Goal: Communication & Community: Answer question/provide support

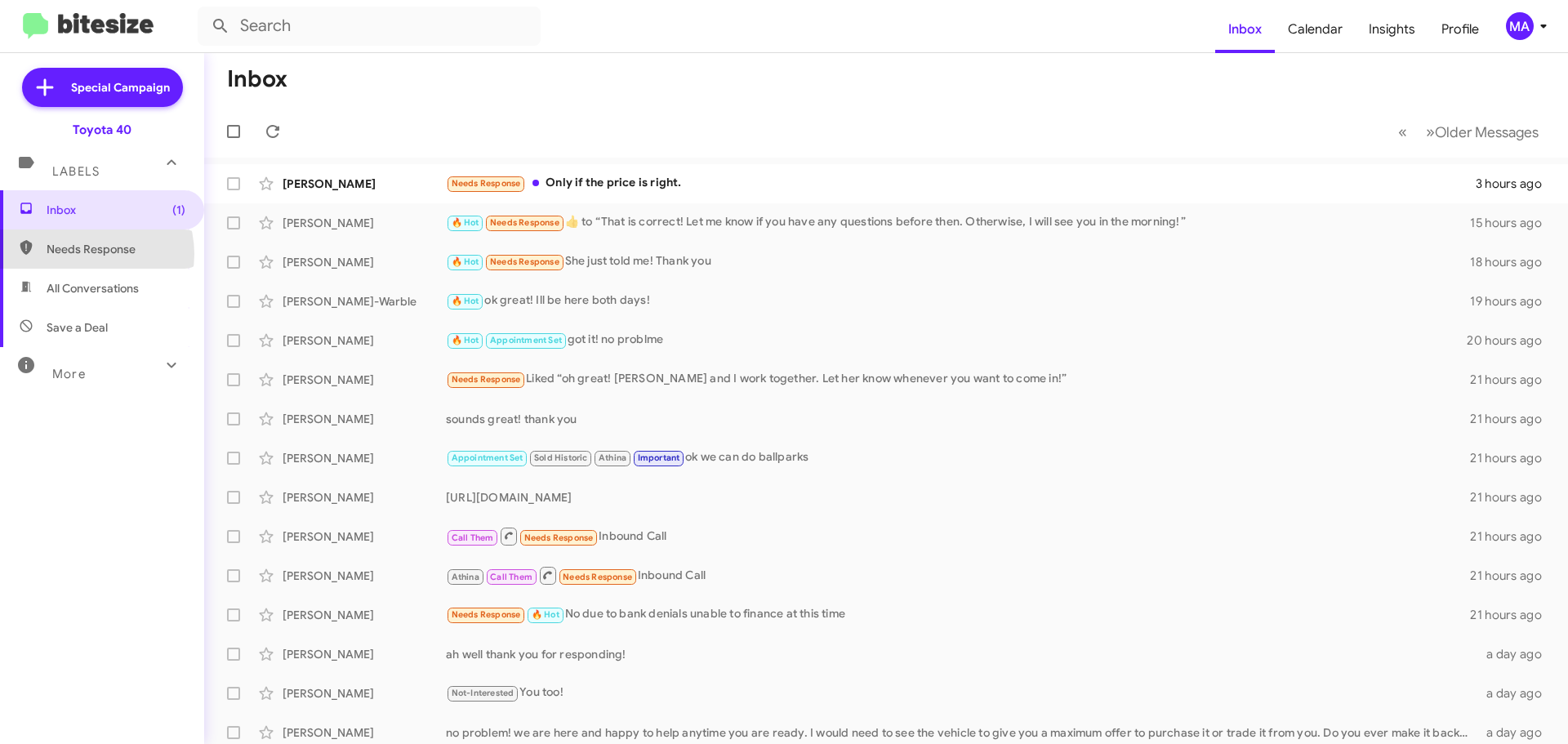
click at [84, 254] on span "Needs Response" at bounding box center [116, 249] width 139 height 17
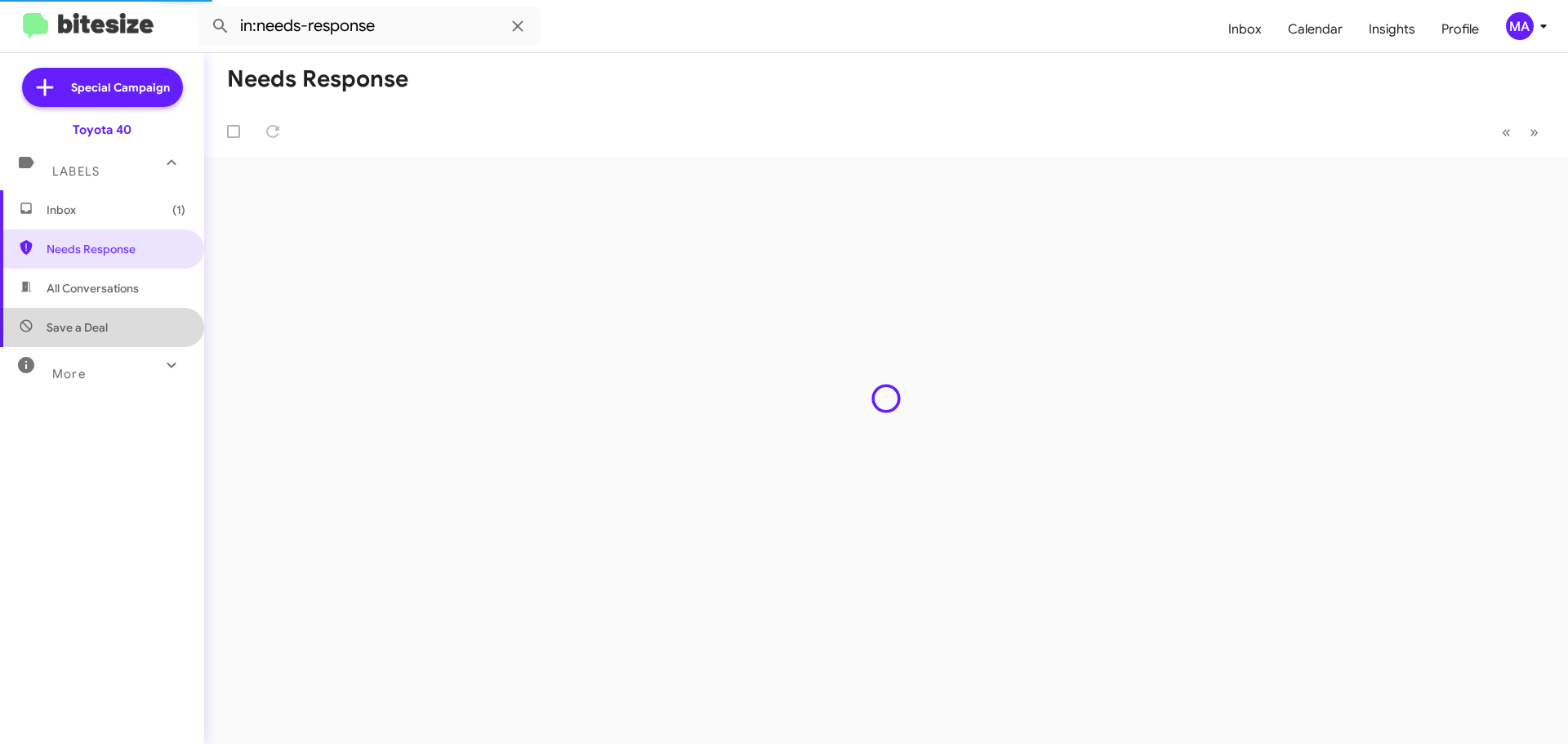
drag, startPoint x: 114, startPoint y: 329, endPoint x: 115, endPoint y: 269, distance: 60.0
click at [115, 329] on span "Save a Deal" at bounding box center [102, 327] width 204 height 39
type input "in:not-interested"
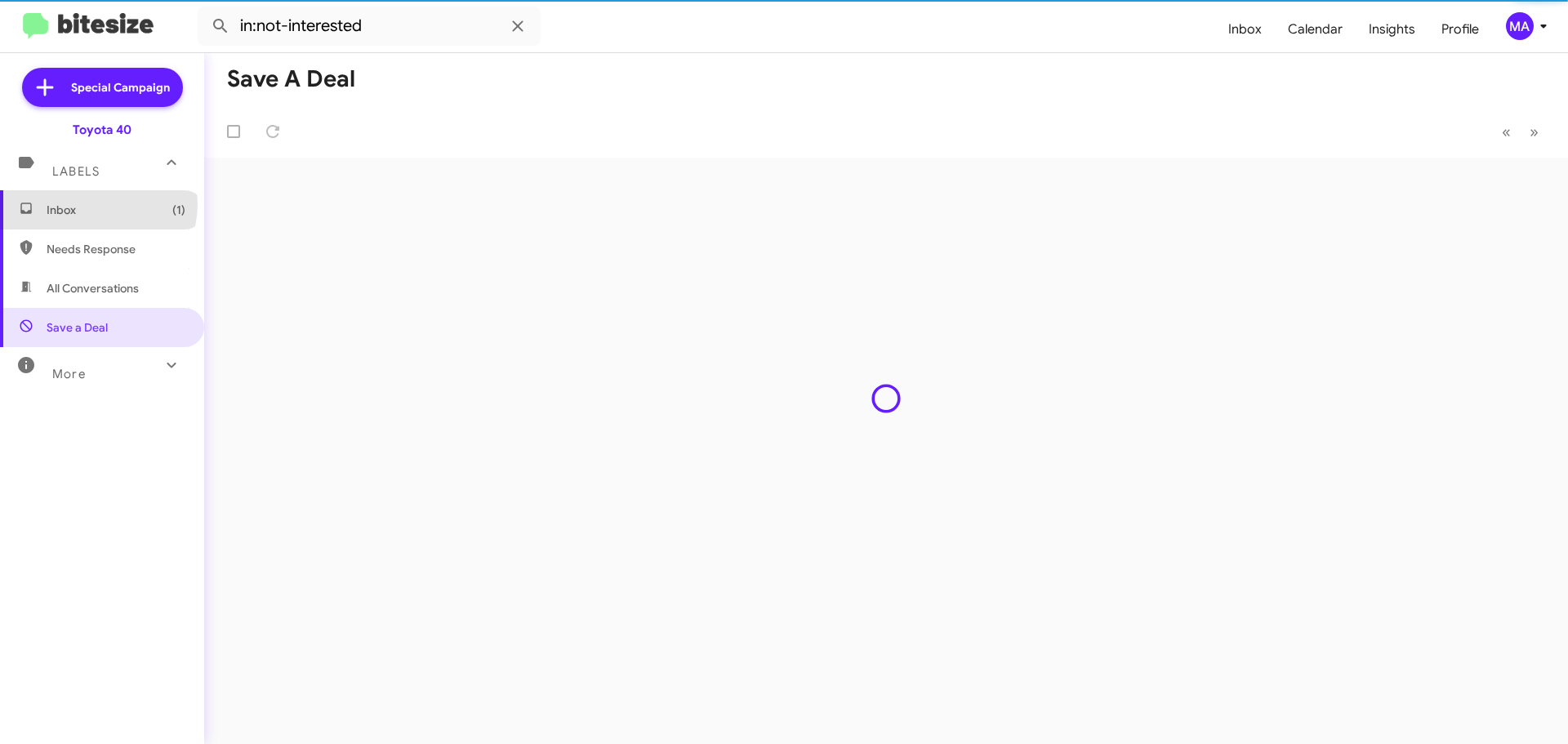
click at [98, 204] on span "Inbox (1)" at bounding box center [116, 210] width 139 height 17
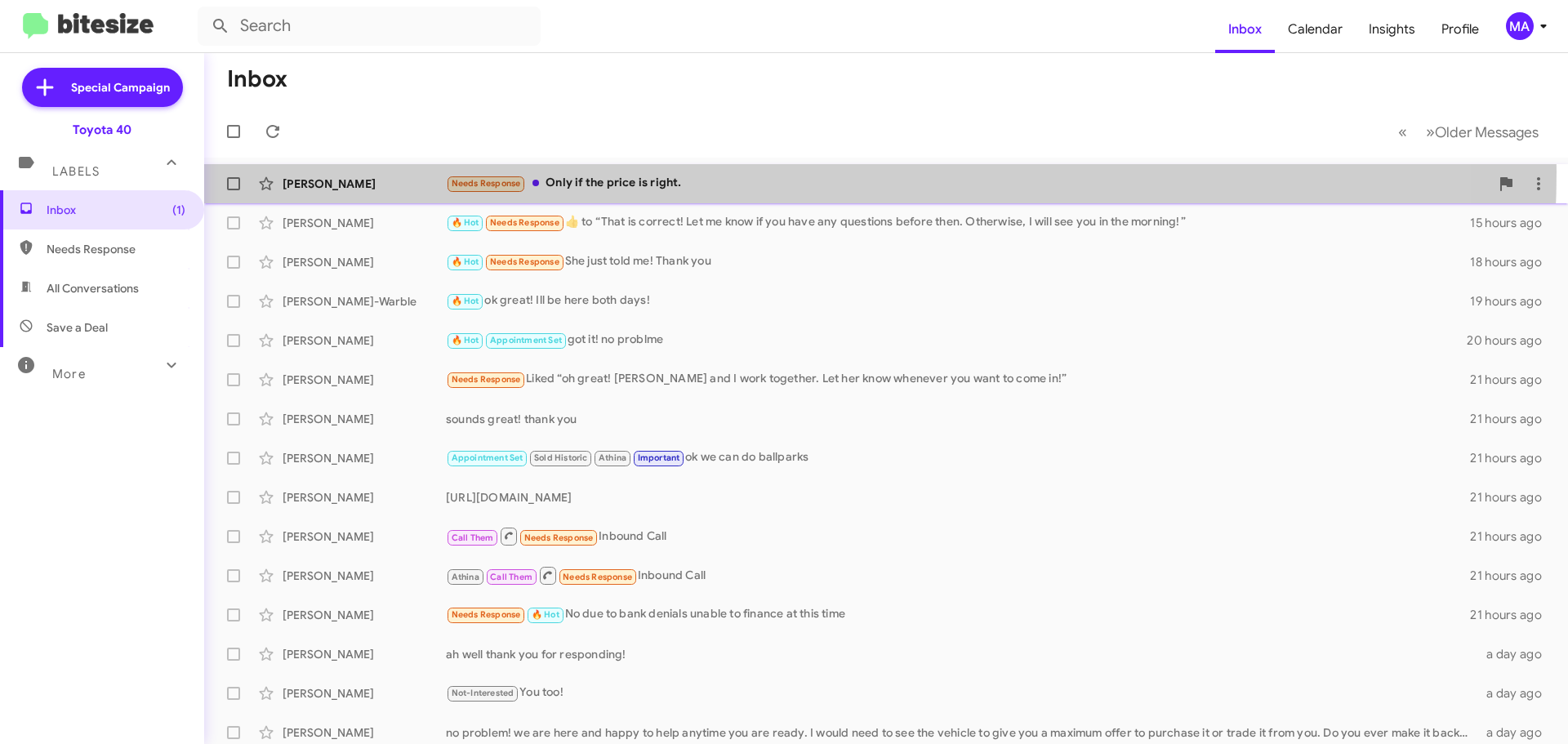
click at [684, 172] on div "Saundria Waters Needs Response Only if the price is right. 3 hours ago" at bounding box center [886, 183] width 1338 height 32
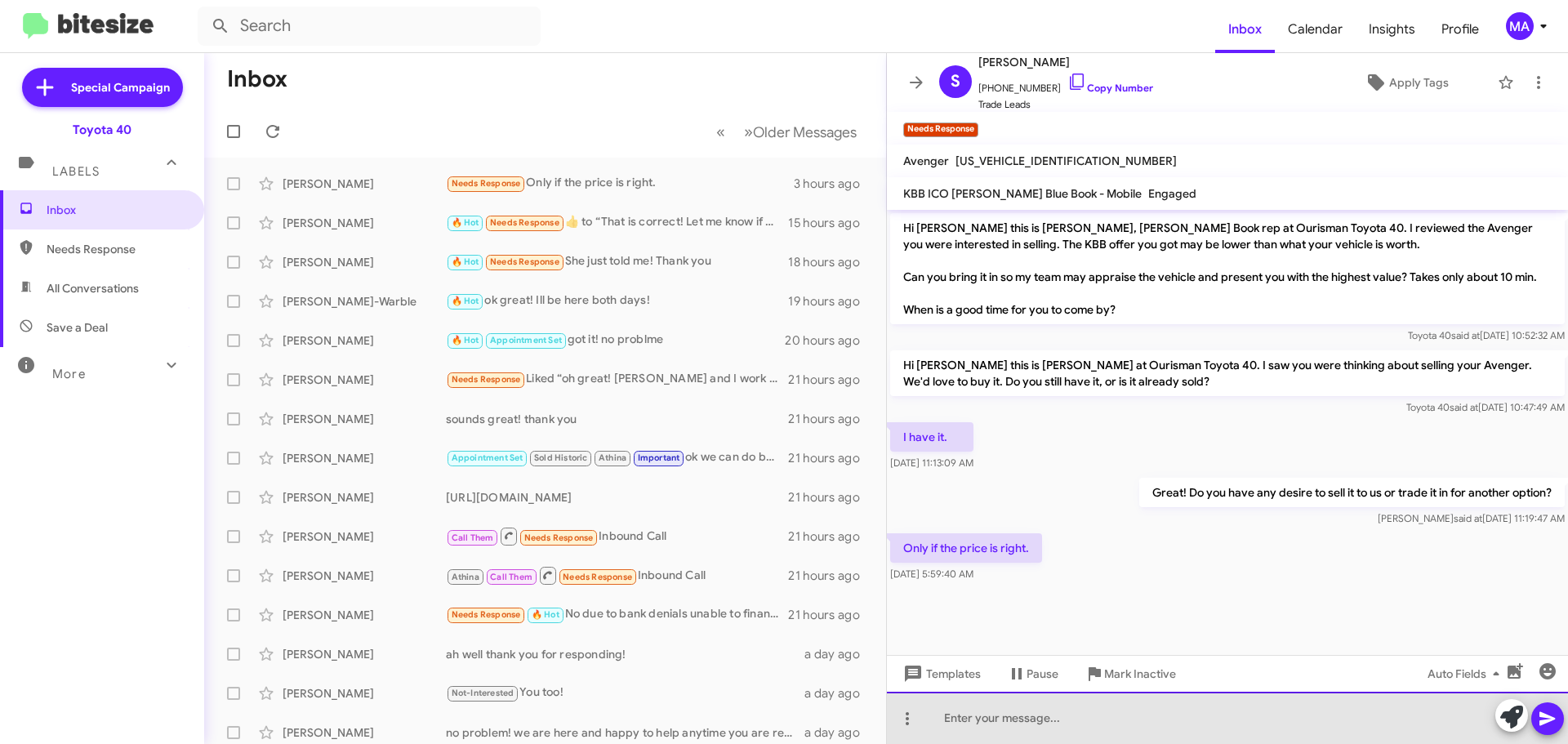
click at [1062, 723] on div at bounding box center [1227, 718] width 681 height 53
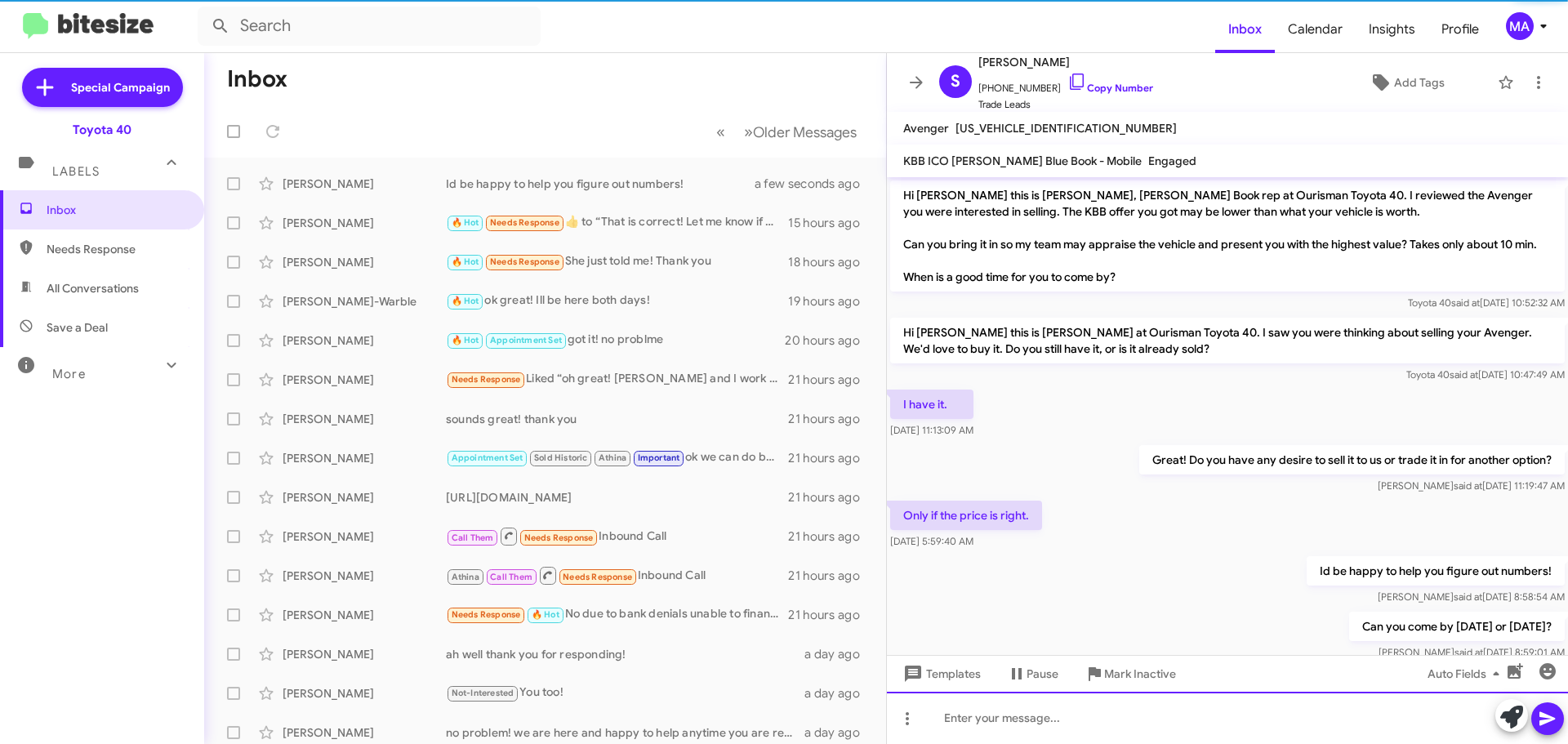
scroll to position [54, 0]
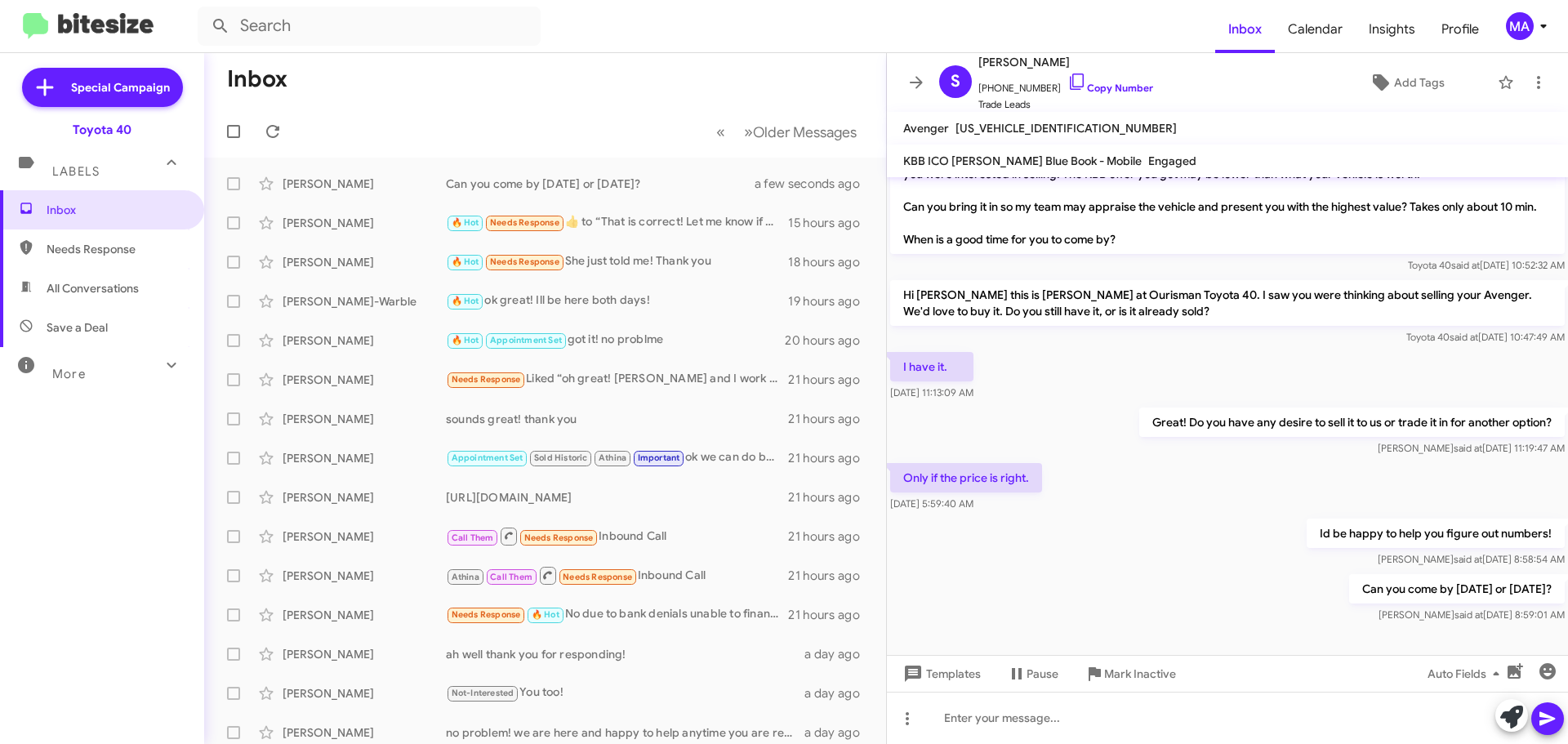
click at [97, 244] on span "Needs Response" at bounding box center [116, 249] width 139 height 17
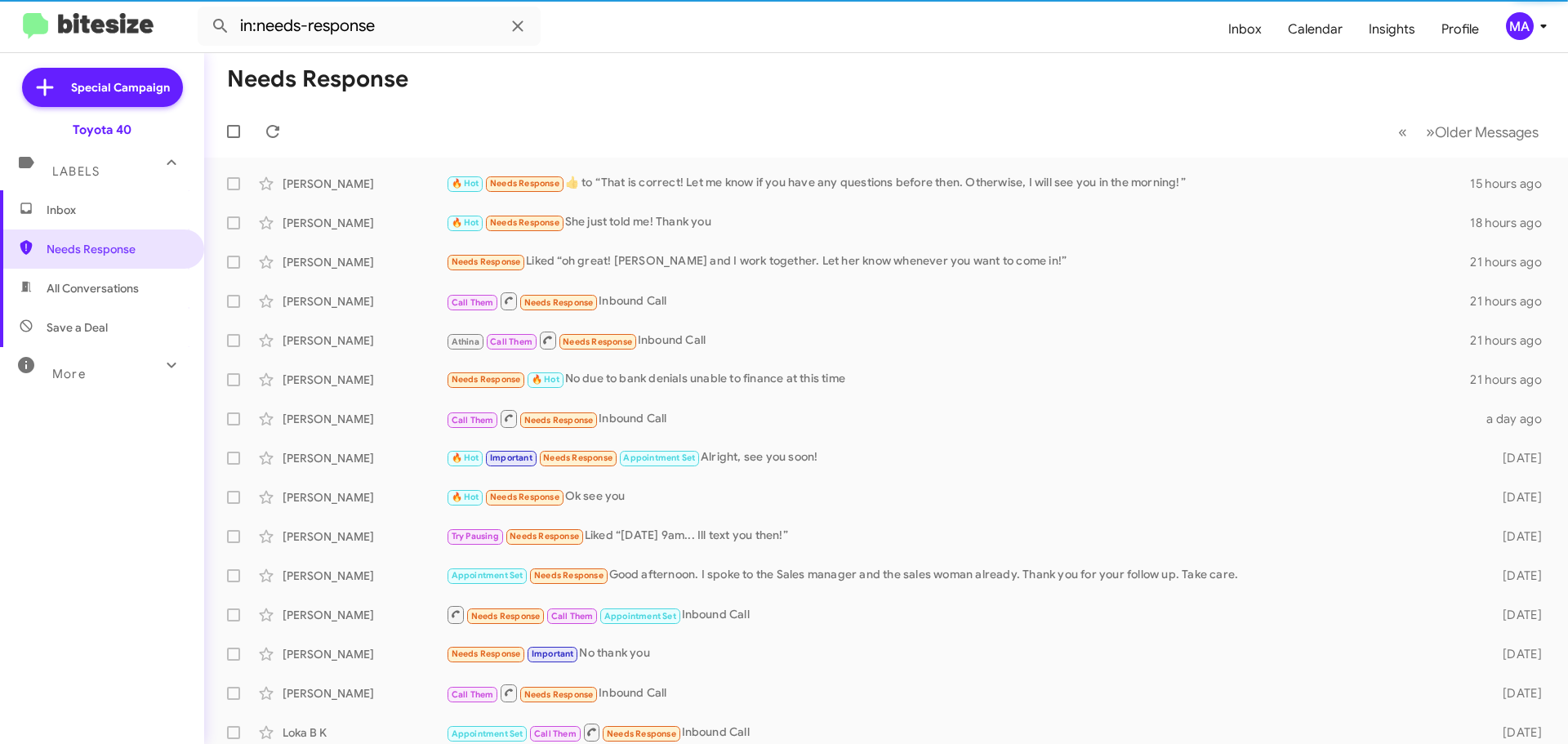
click at [93, 292] on span "All Conversations" at bounding box center [93, 288] width 92 height 17
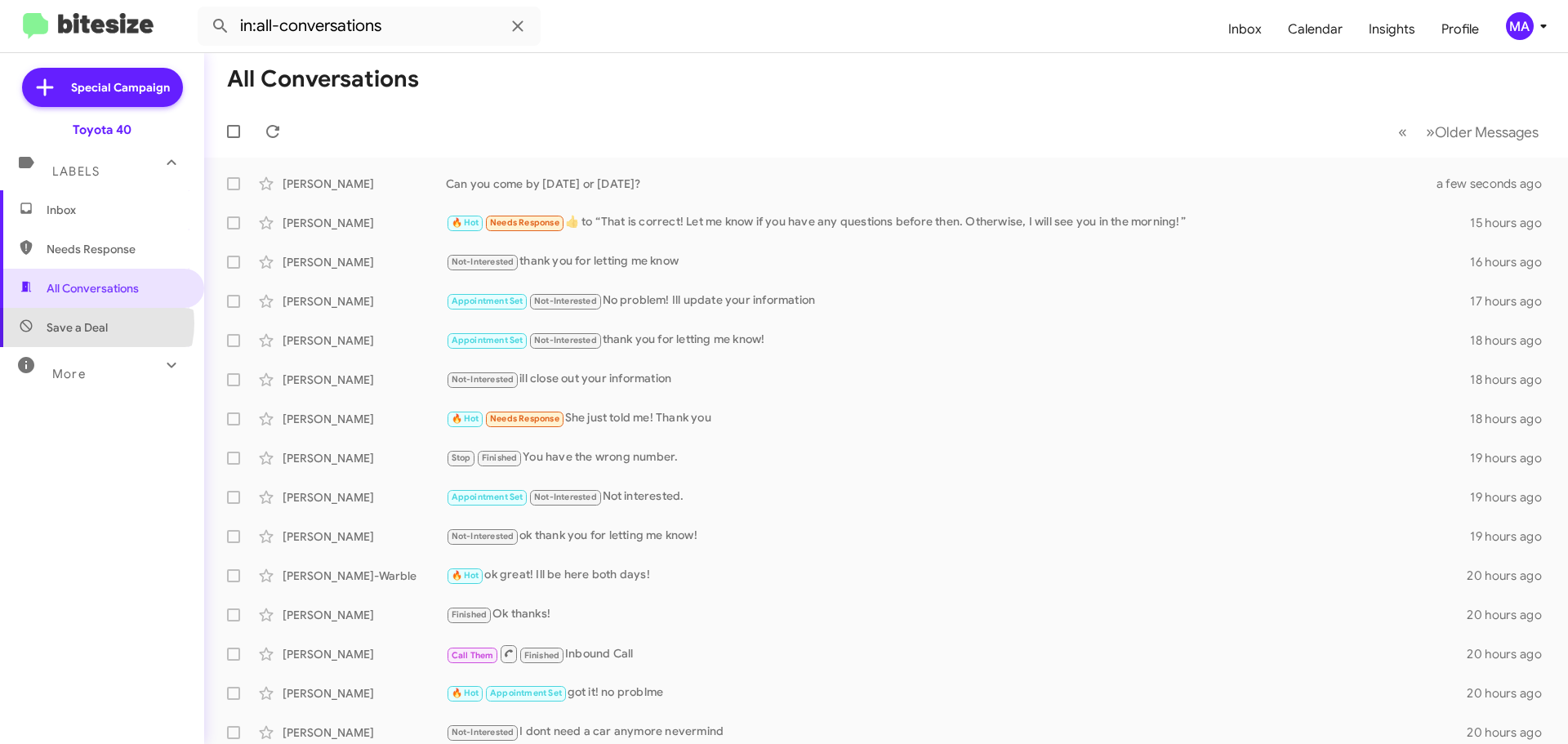
click at [94, 323] on span "Save a Deal" at bounding box center [77, 327] width 62 height 17
type input "in:not-interested"
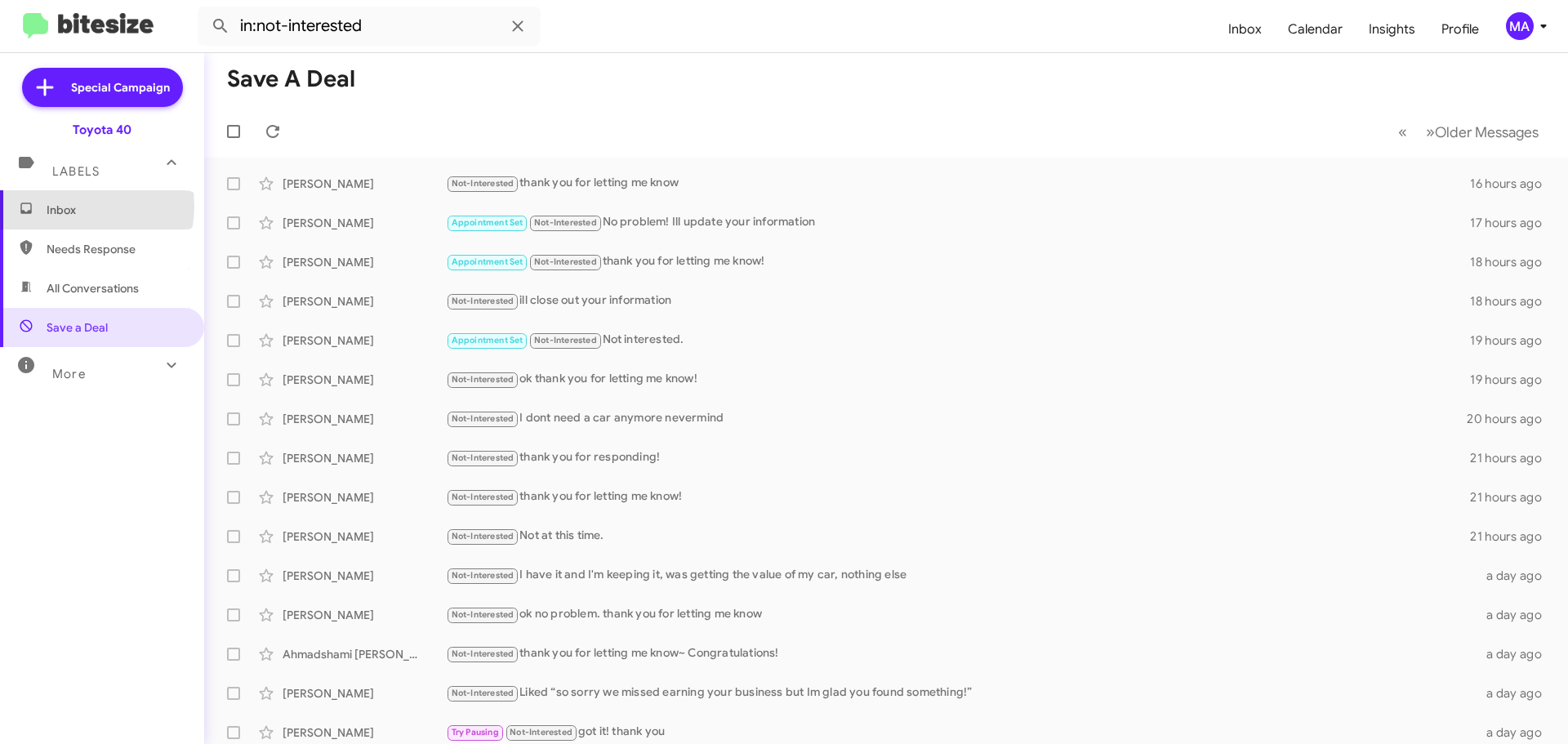
click at [72, 206] on span "Inbox" at bounding box center [116, 210] width 139 height 17
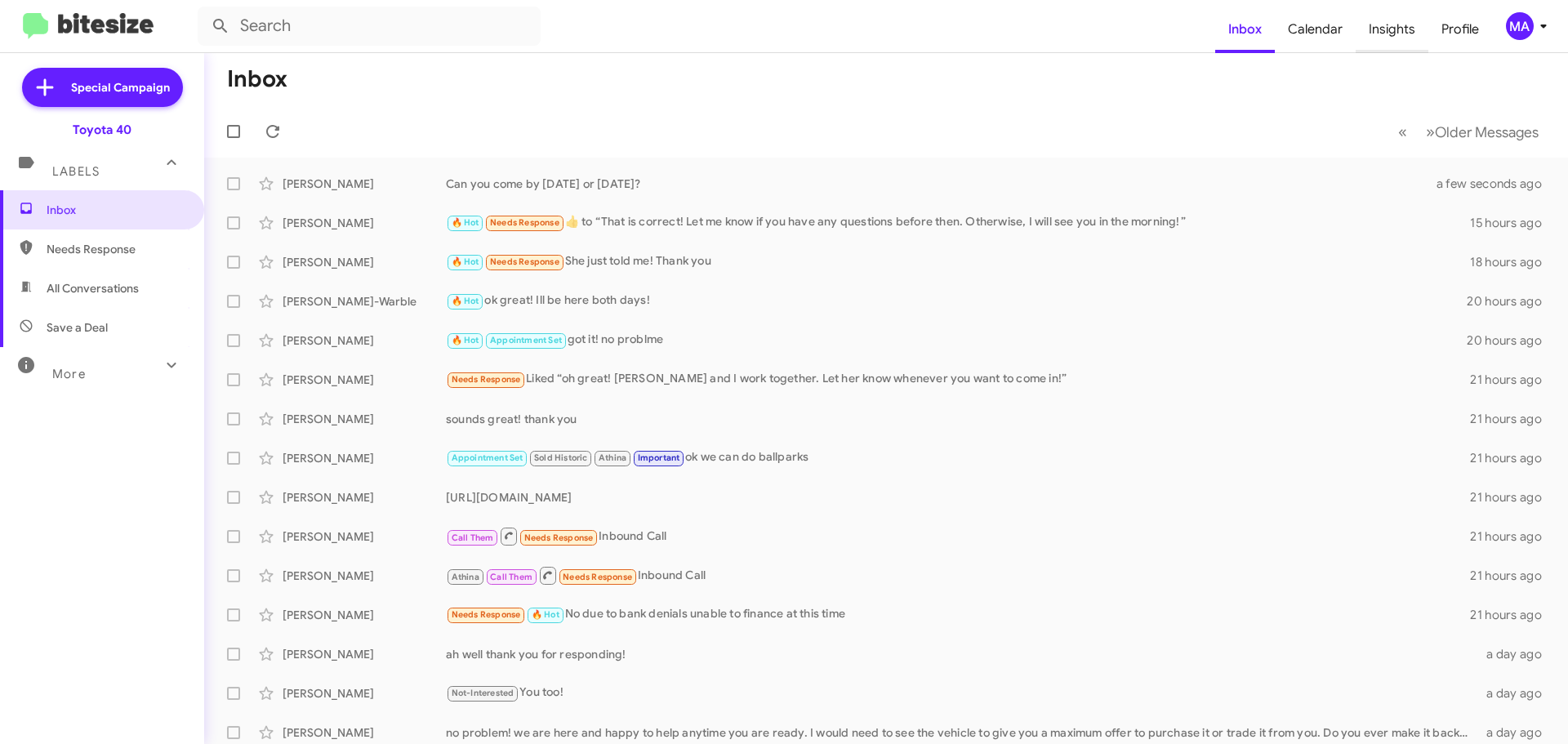
click at [1392, 27] on span "Insights" at bounding box center [1392, 29] width 72 height 47
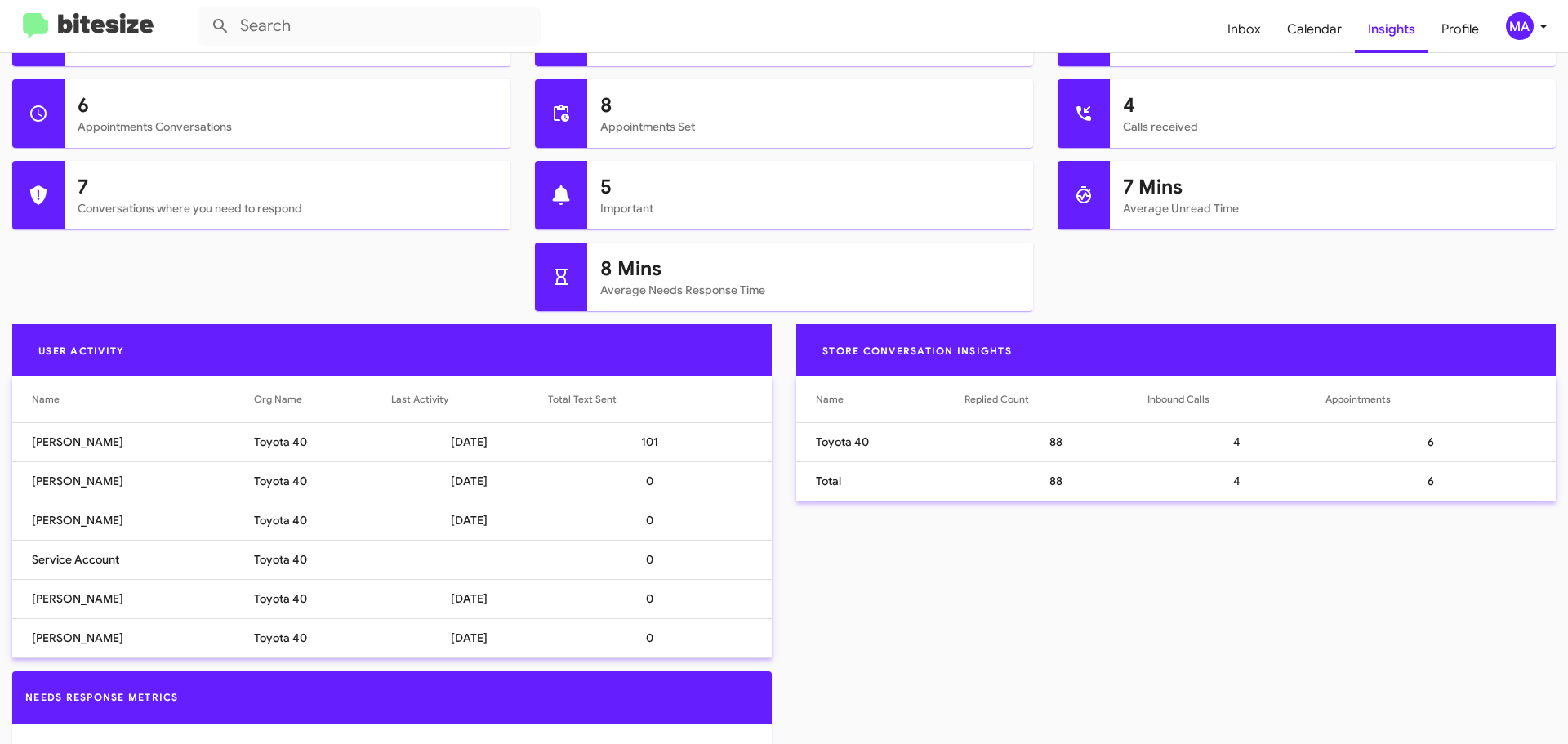
scroll to position [408, 0]
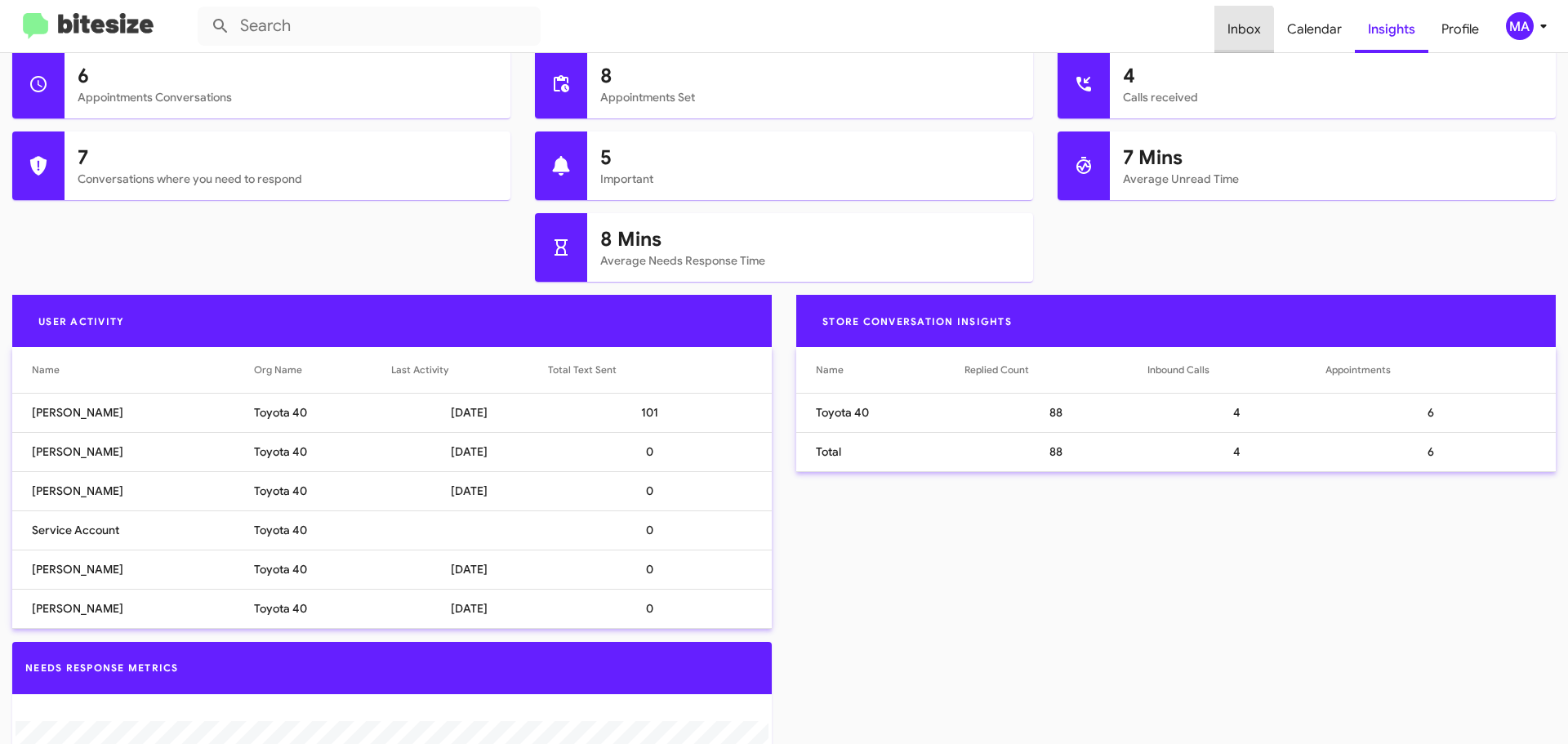
click at [1244, 31] on span "Inbox" at bounding box center [1244, 29] width 60 height 47
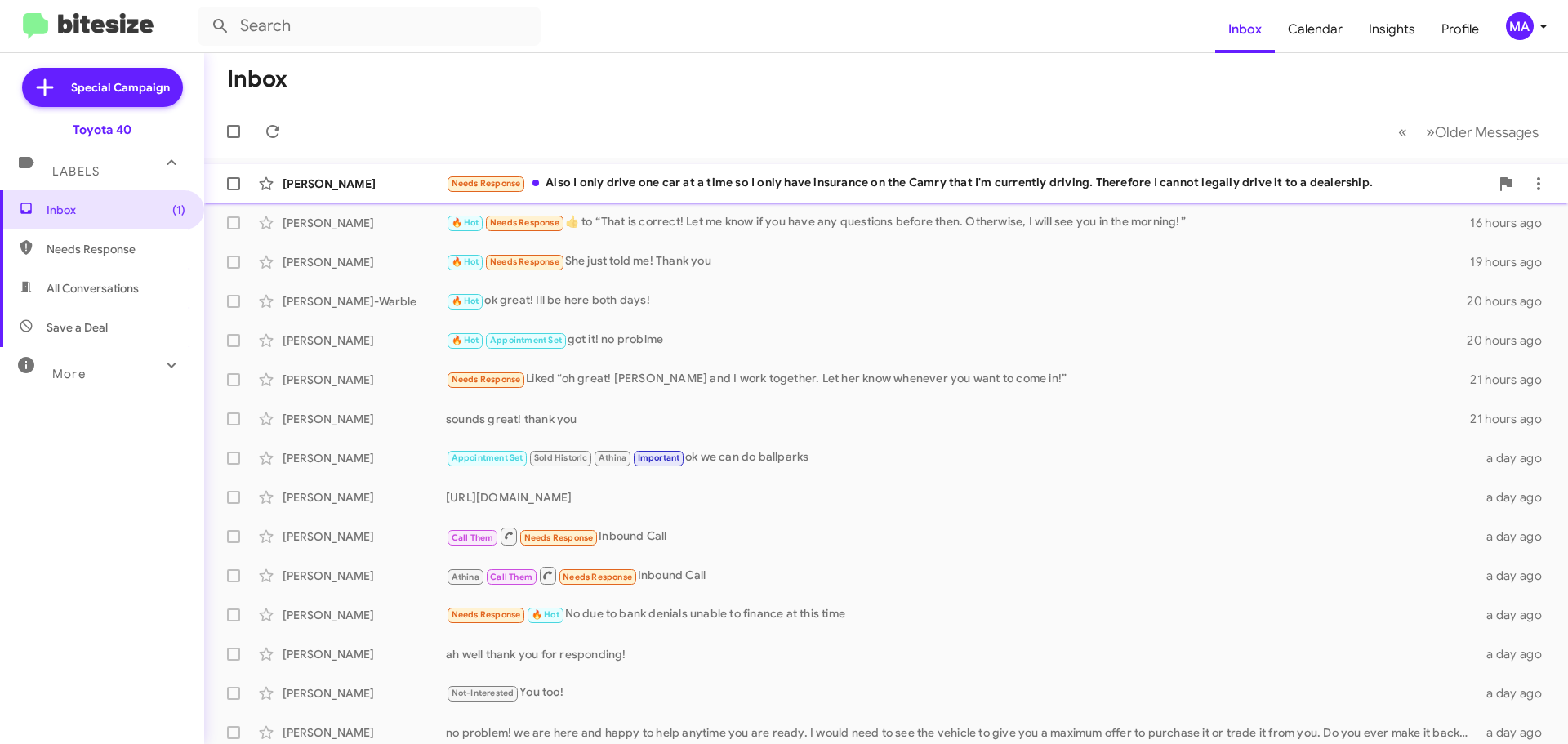
click at [694, 182] on div "Needs Response Also I only drive one car at a time so I only have insurance on …" at bounding box center [968, 183] width 1044 height 19
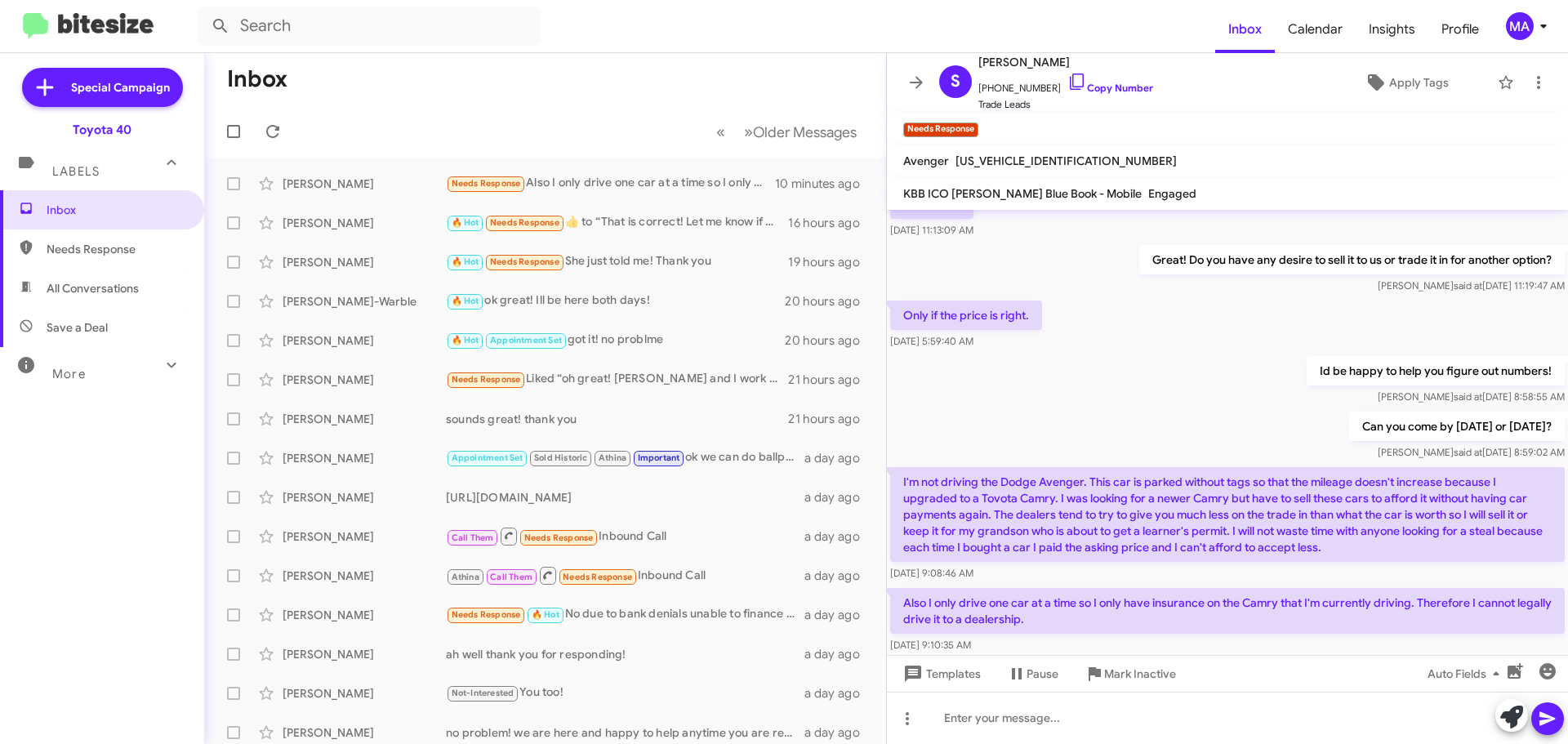
scroll to position [287, 0]
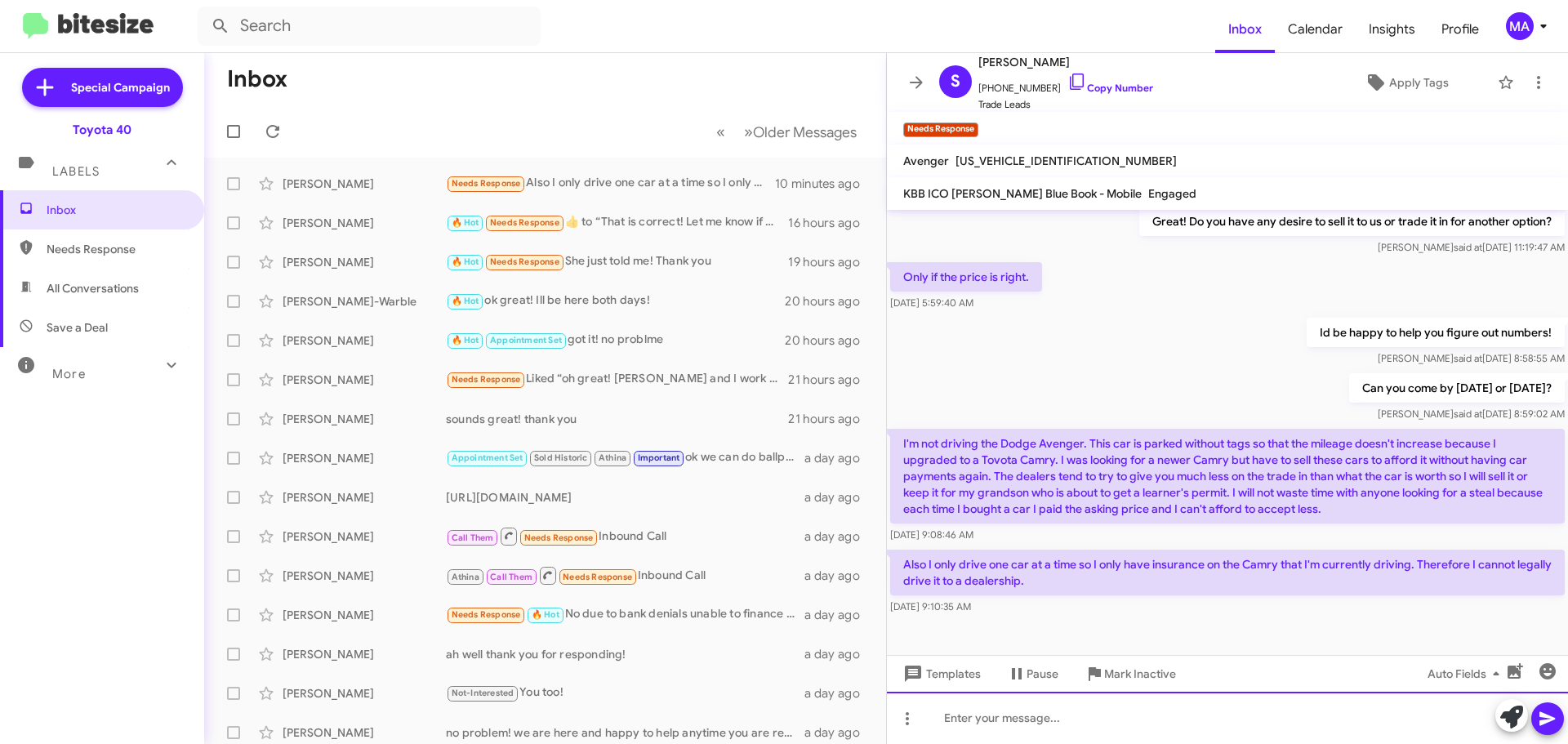
click at [1026, 720] on div at bounding box center [1227, 718] width 681 height 53
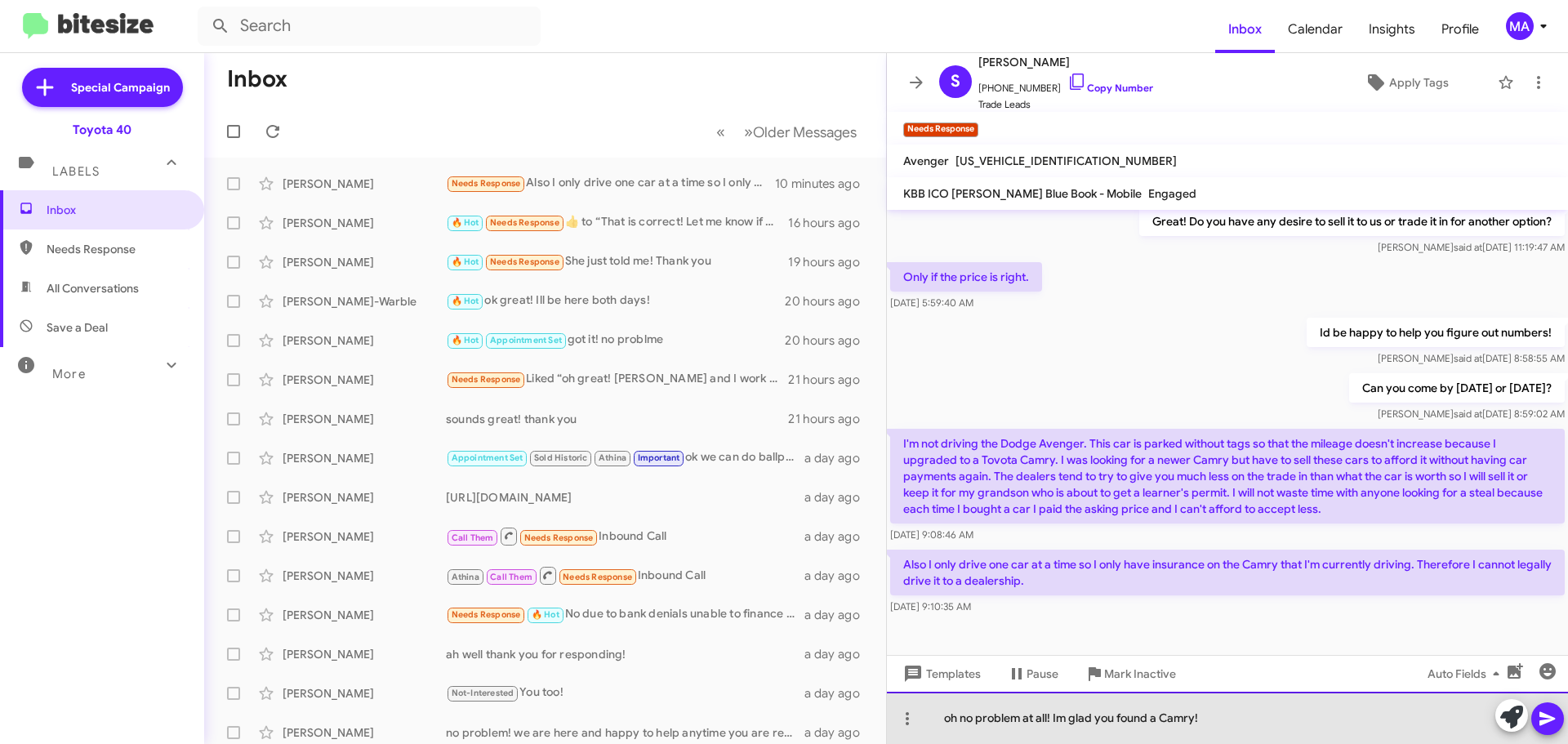
click at [1260, 723] on div "oh no problem at all! Im glad you found a Camry!" at bounding box center [1227, 718] width 681 height 53
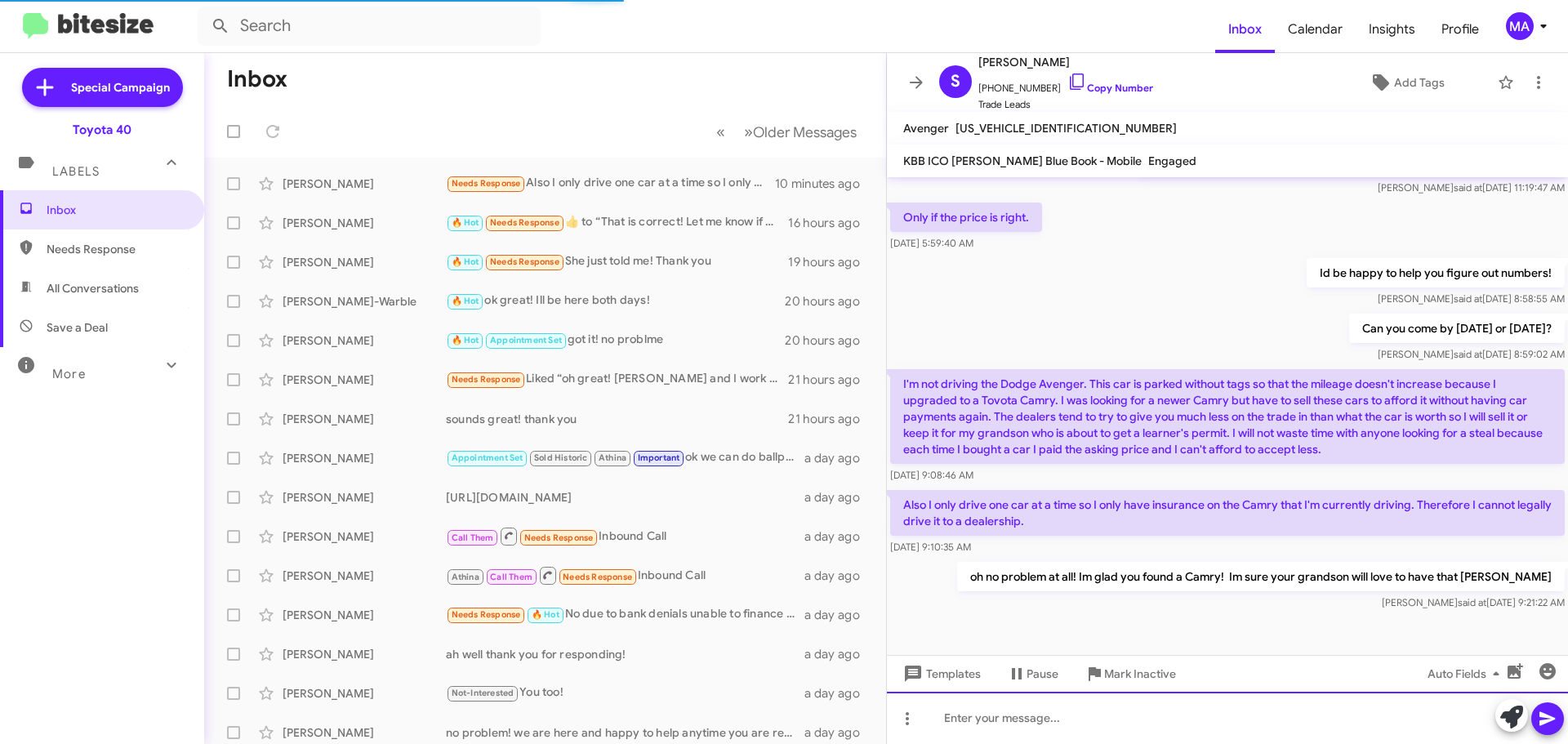
scroll to position [314, 0]
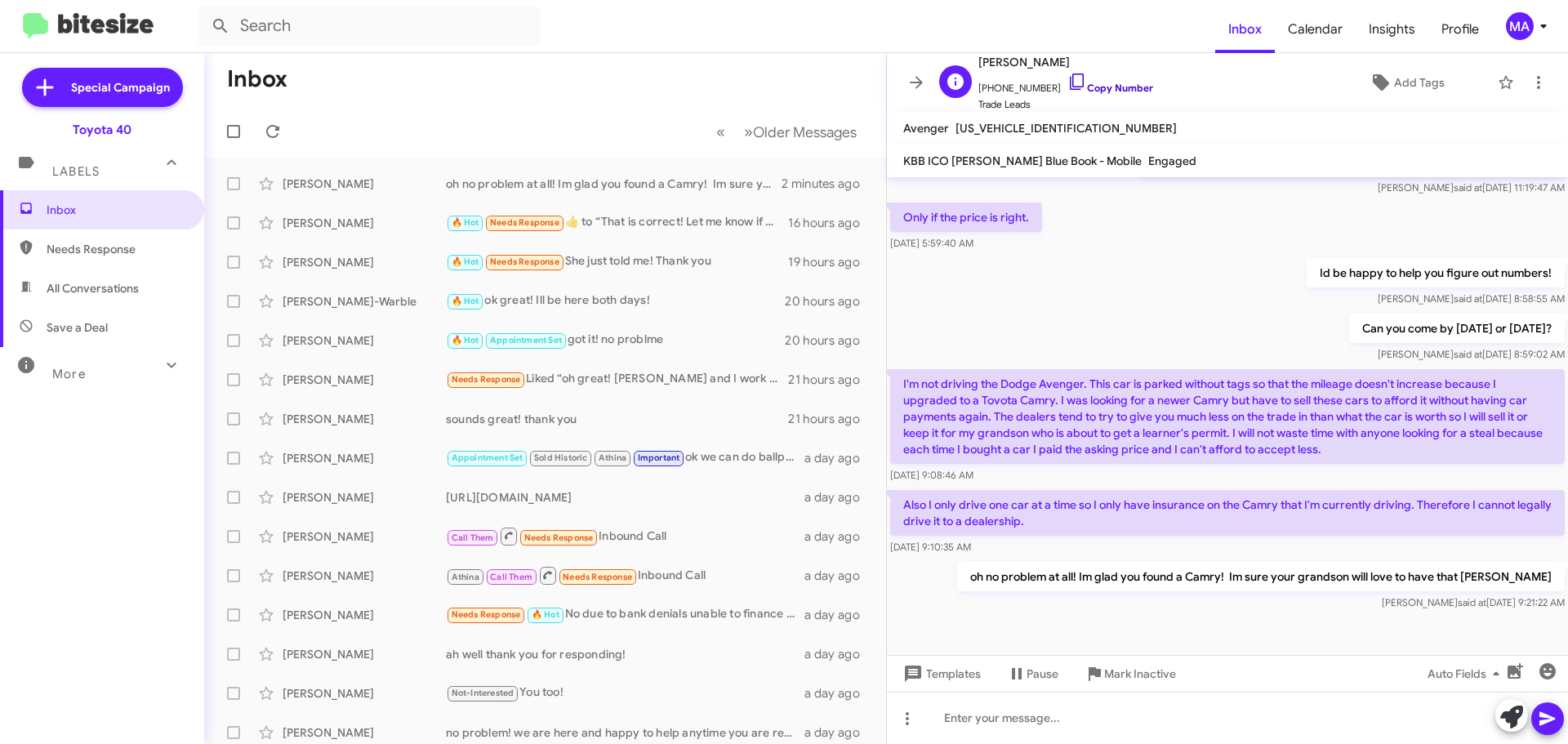
click at [1068, 85] on icon at bounding box center [1078, 82] width 20 height 20
drag, startPoint x: 1541, startPoint y: 574, endPoint x: 896, endPoint y: 379, distance: 673.8
click at [896, 379] on div "Hi Saundria this is Morgan Anderson, Kelly Blue Book rep at Ourisman Toyota 40.…" at bounding box center [1227, 246] width 681 height 735
copy div "I'm not driving the Dodge Avenger. This car is parked without tags so that the …"
click at [1136, 670] on span "Mark Inactive" at bounding box center [1141, 674] width 72 height 29
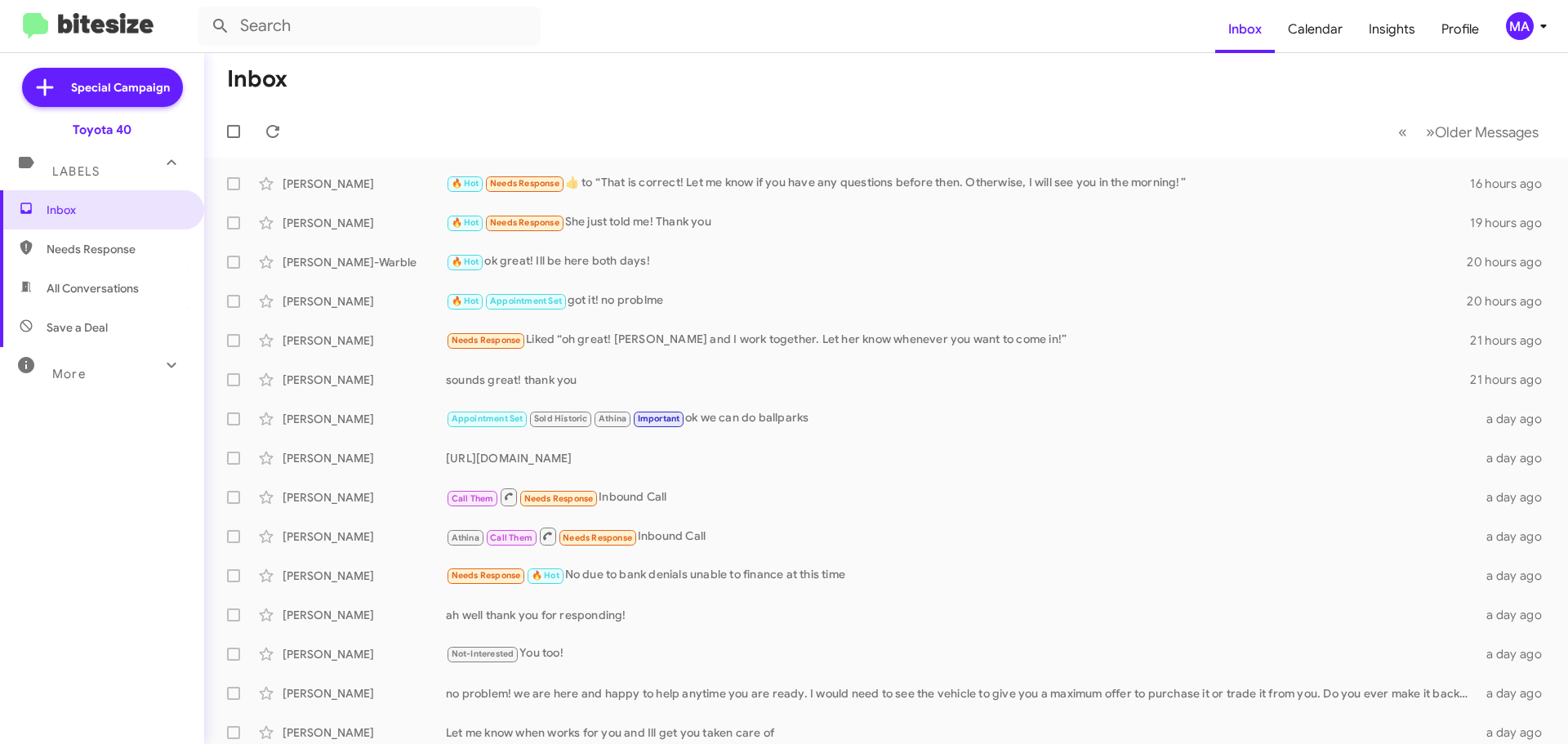
click at [82, 260] on span "Needs Response" at bounding box center [102, 249] width 204 height 39
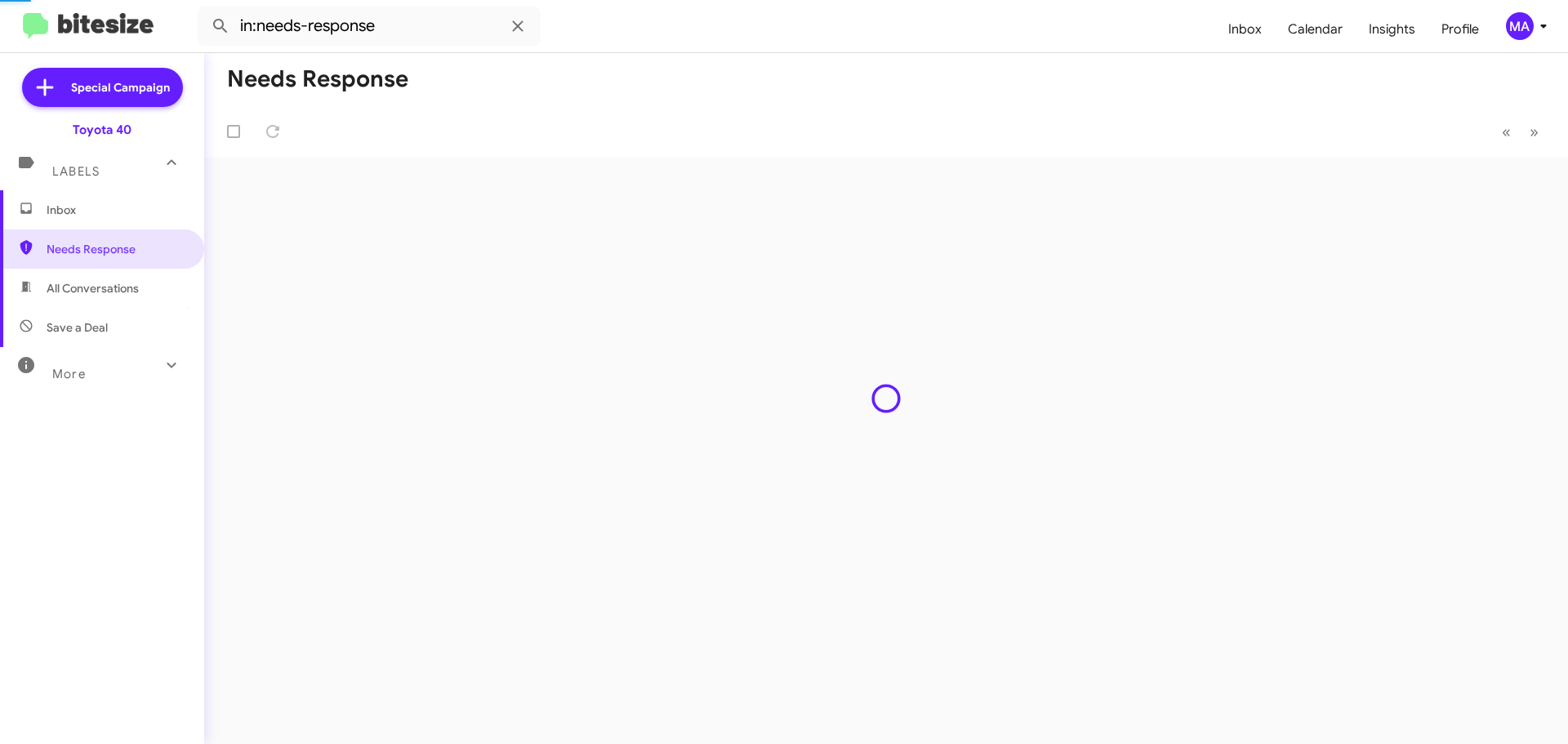
click at [88, 286] on span "All Conversations" at bounding box center [93, 288] width 92 height 17
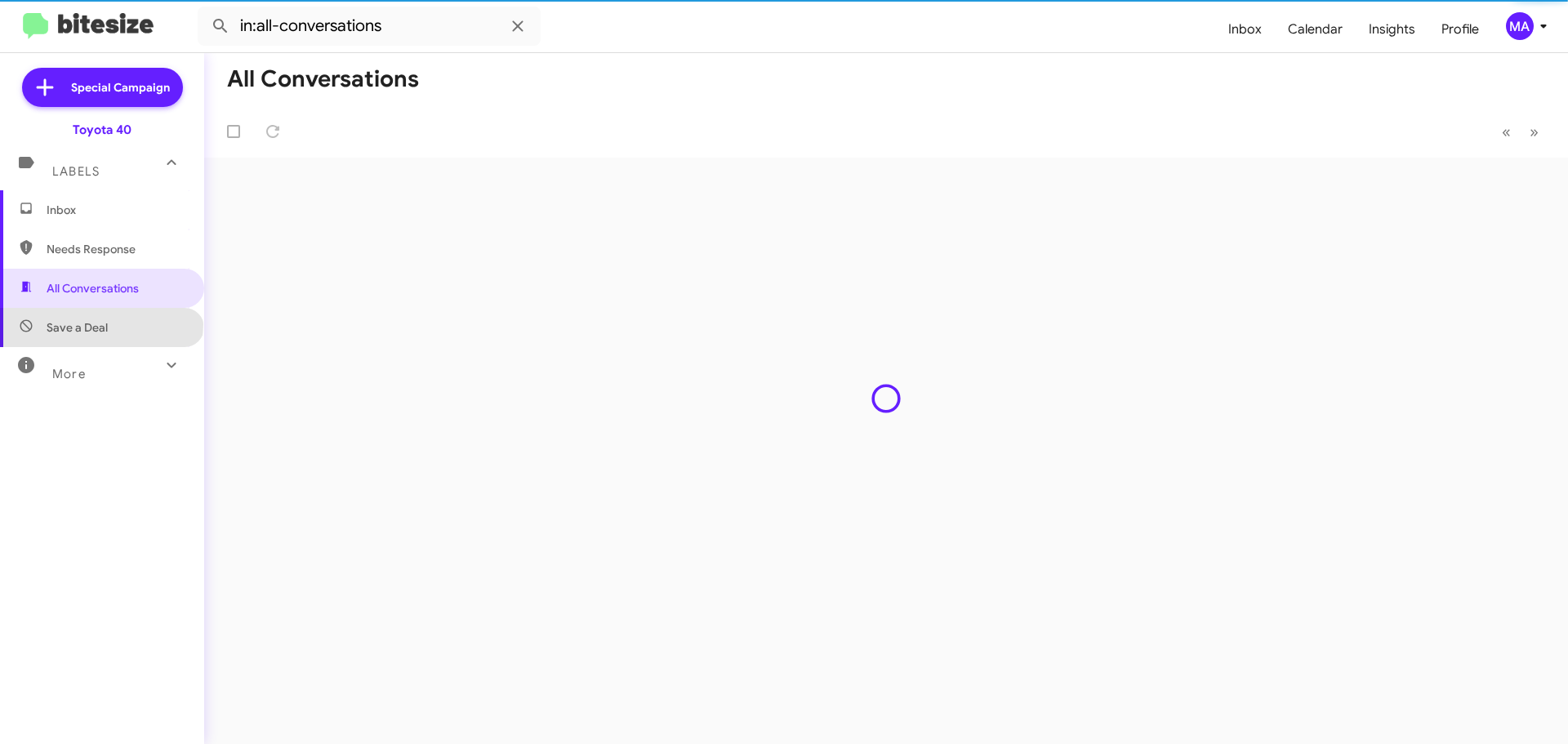
click at [101, 324] on span "Save a Deal" at bounding box center [77, 327] width 62 height 17
type input "in:not-interested"
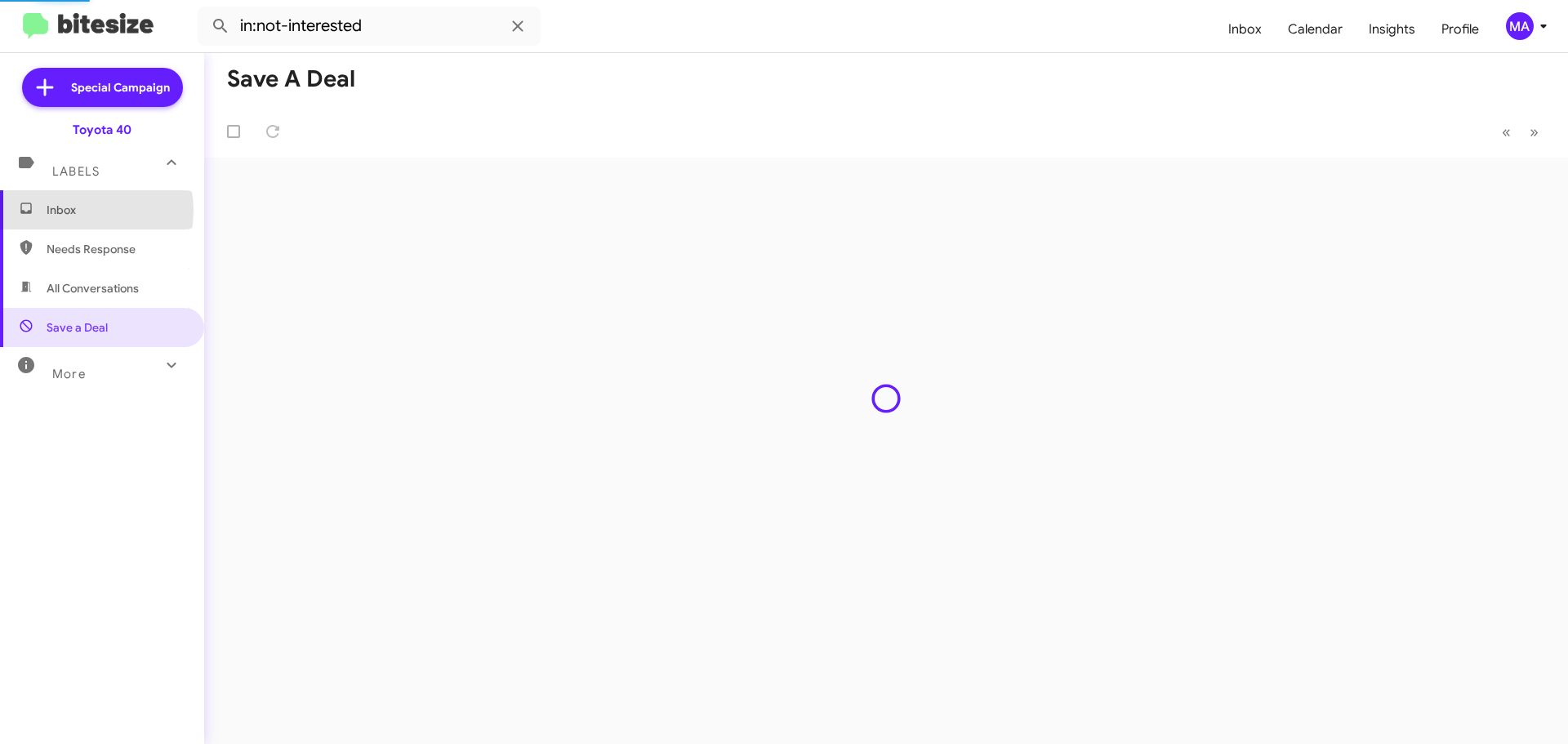
click at [76, 211] on span "Inbox" at bounding box center [116, 210] width 139 height 17
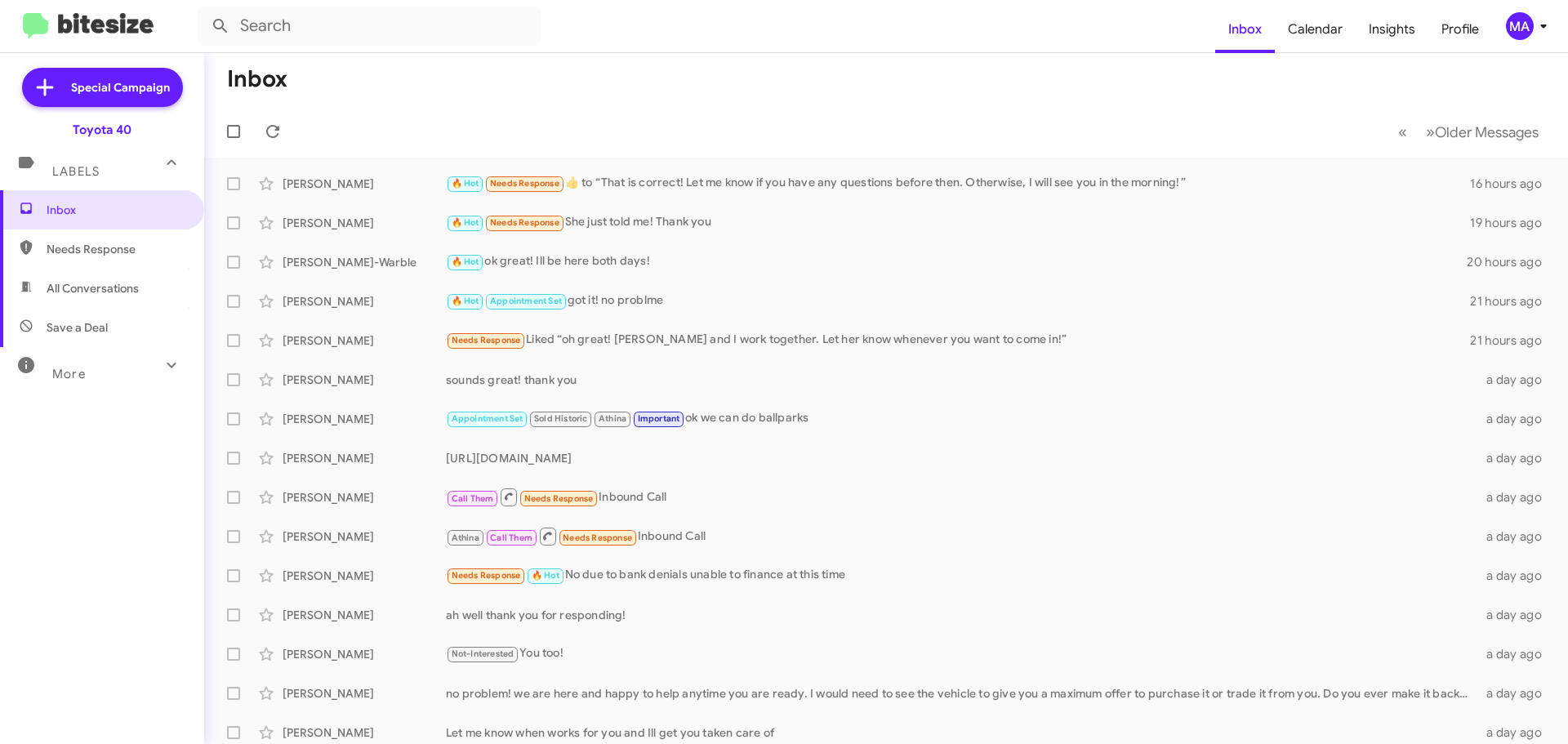
click at [138, 285] on span "All Conversations" at bounding box center [93, 288] width 92 height 17
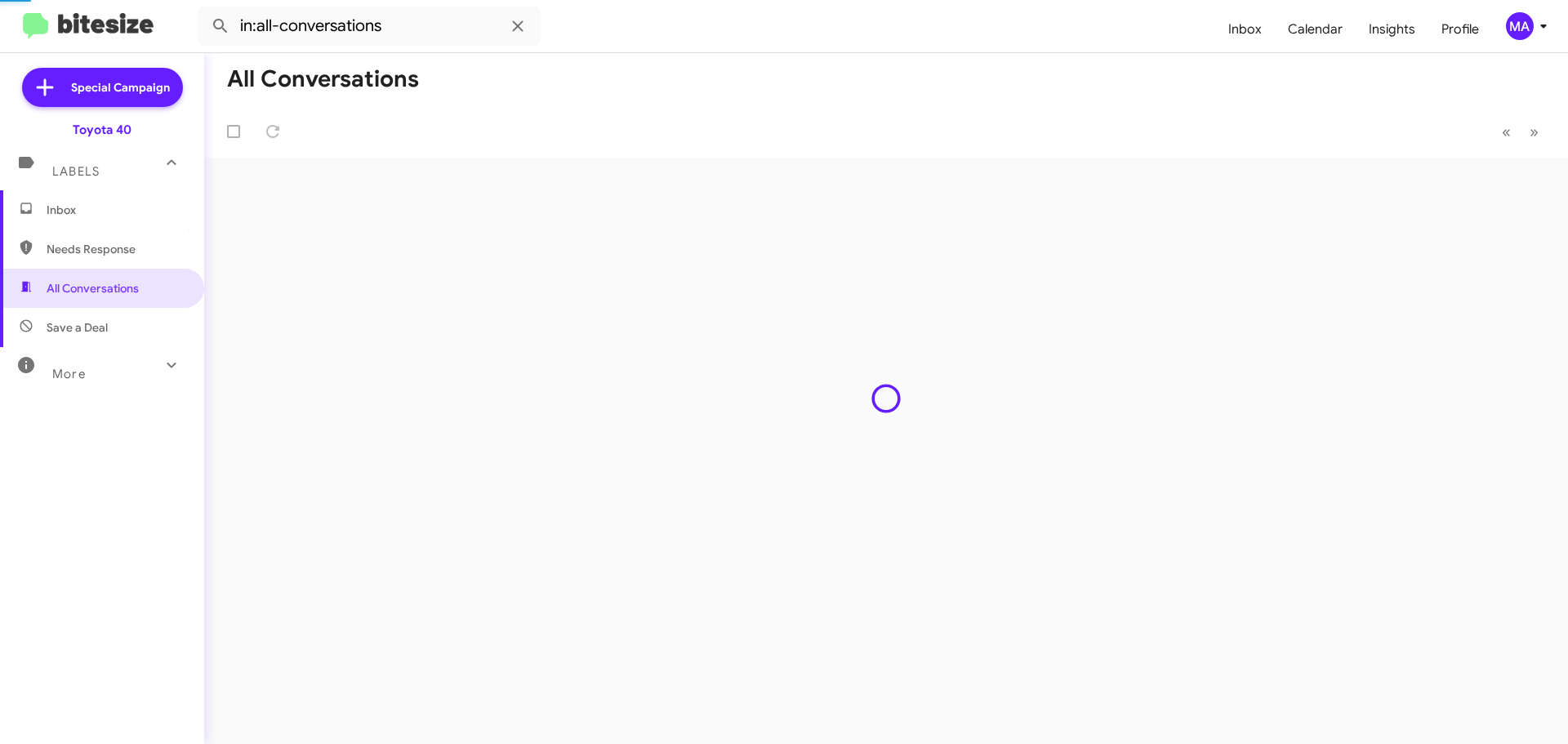
click at [138, 323] on span "Save a Deal" at bounding box center [102, 327] width 204 height 39
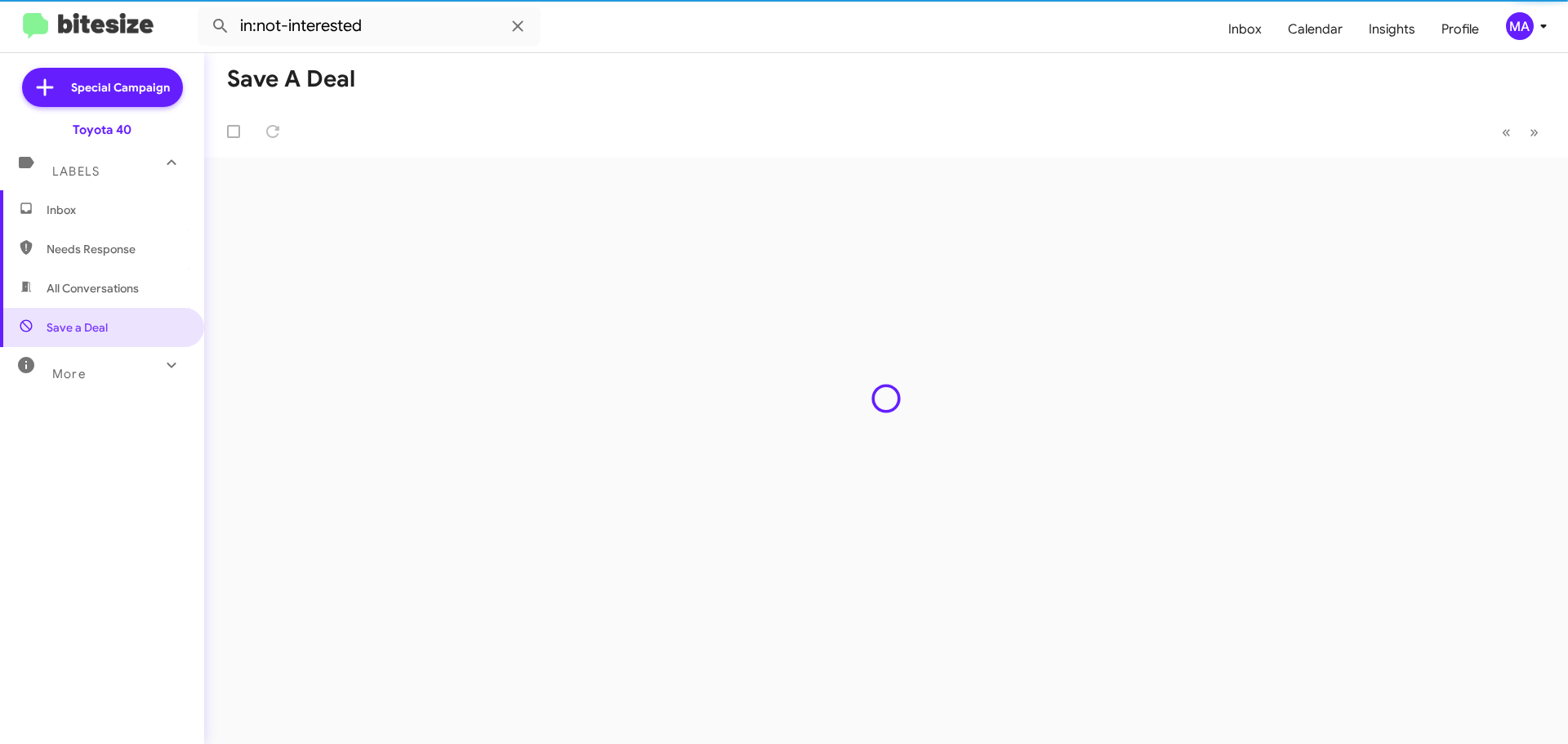
click at [109, 242] on span "Needs Response" at bounding box center [116, 249] width 139 height 17
type input "in:needs-response"
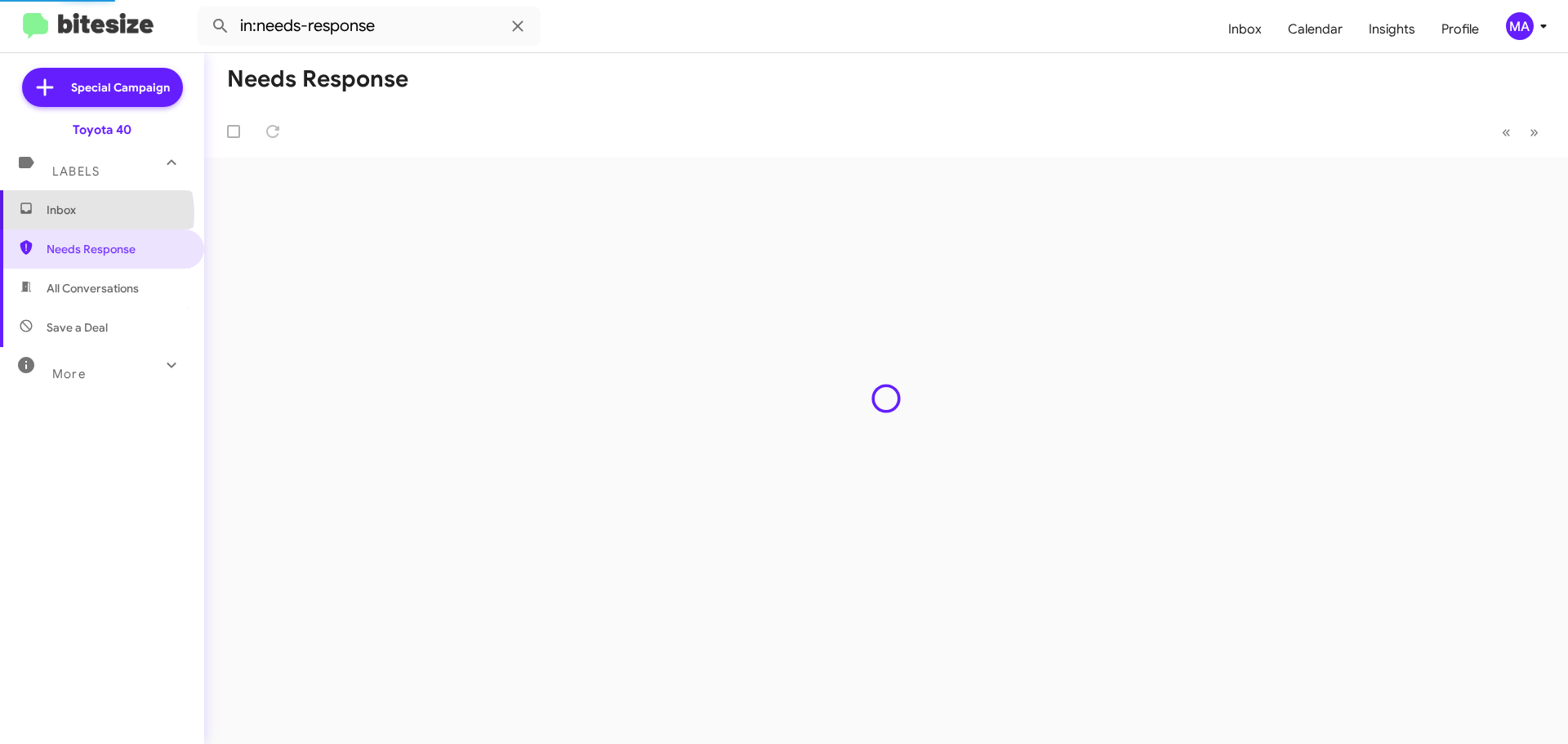
click at [95, 213] on span "Inbox" at bounding box center [116, 210] width 139 height 17
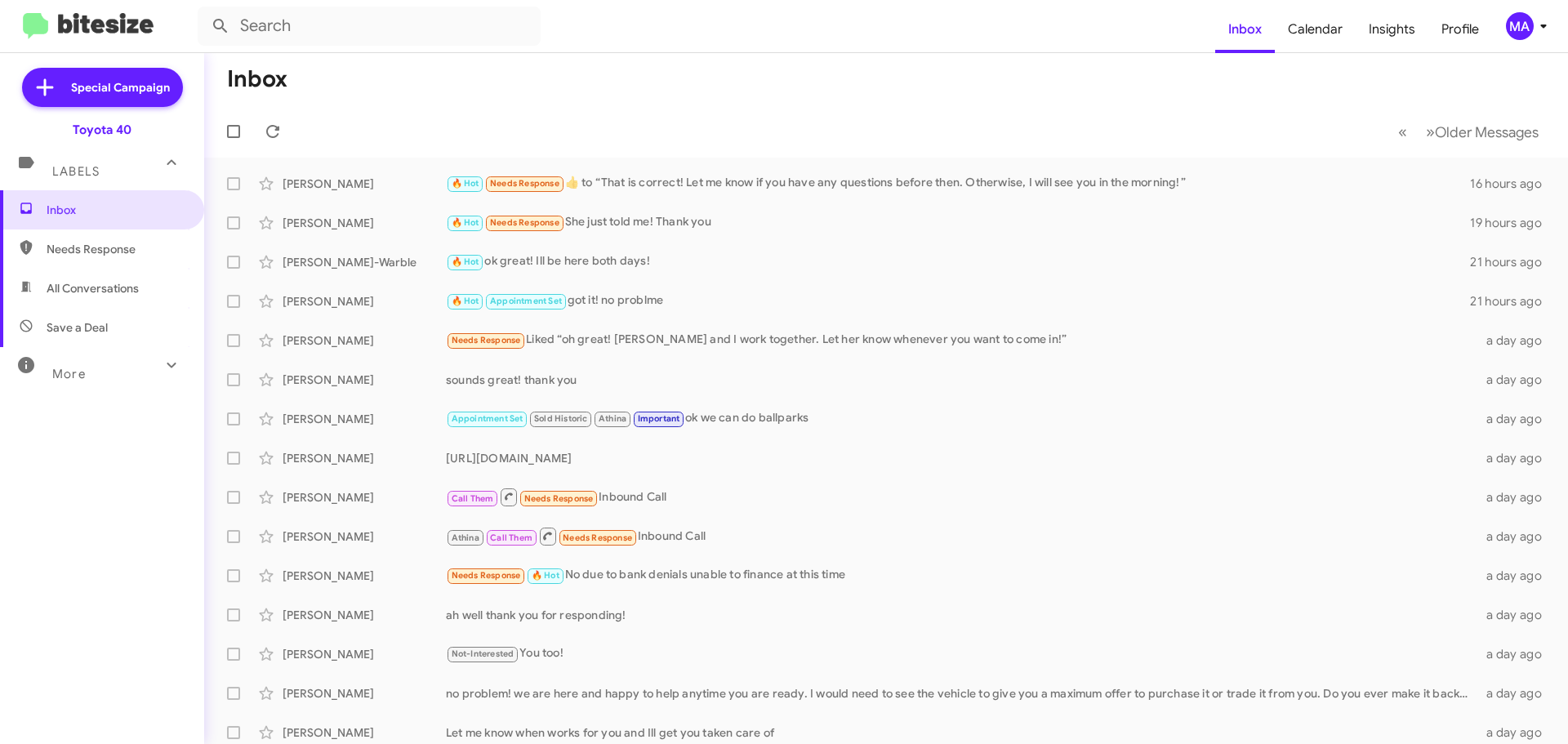
click at [125, 252] on span "Needs Response" at bounding box center [116, 249] width 139 height 17
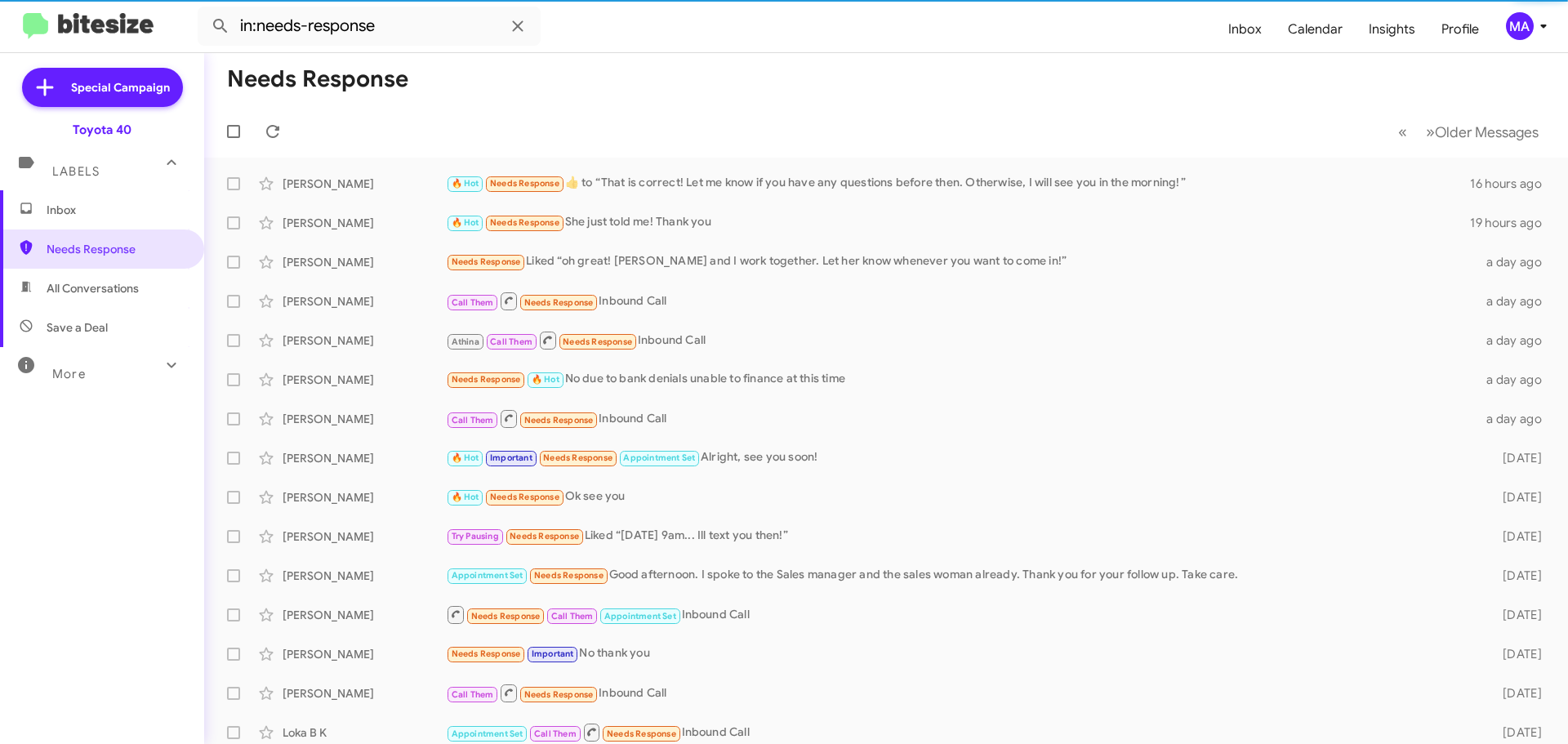
click at [122, 286] on span "All Conversations" at bounding box center [93, 288] width 92 height 17
type input "in:all-conversations"
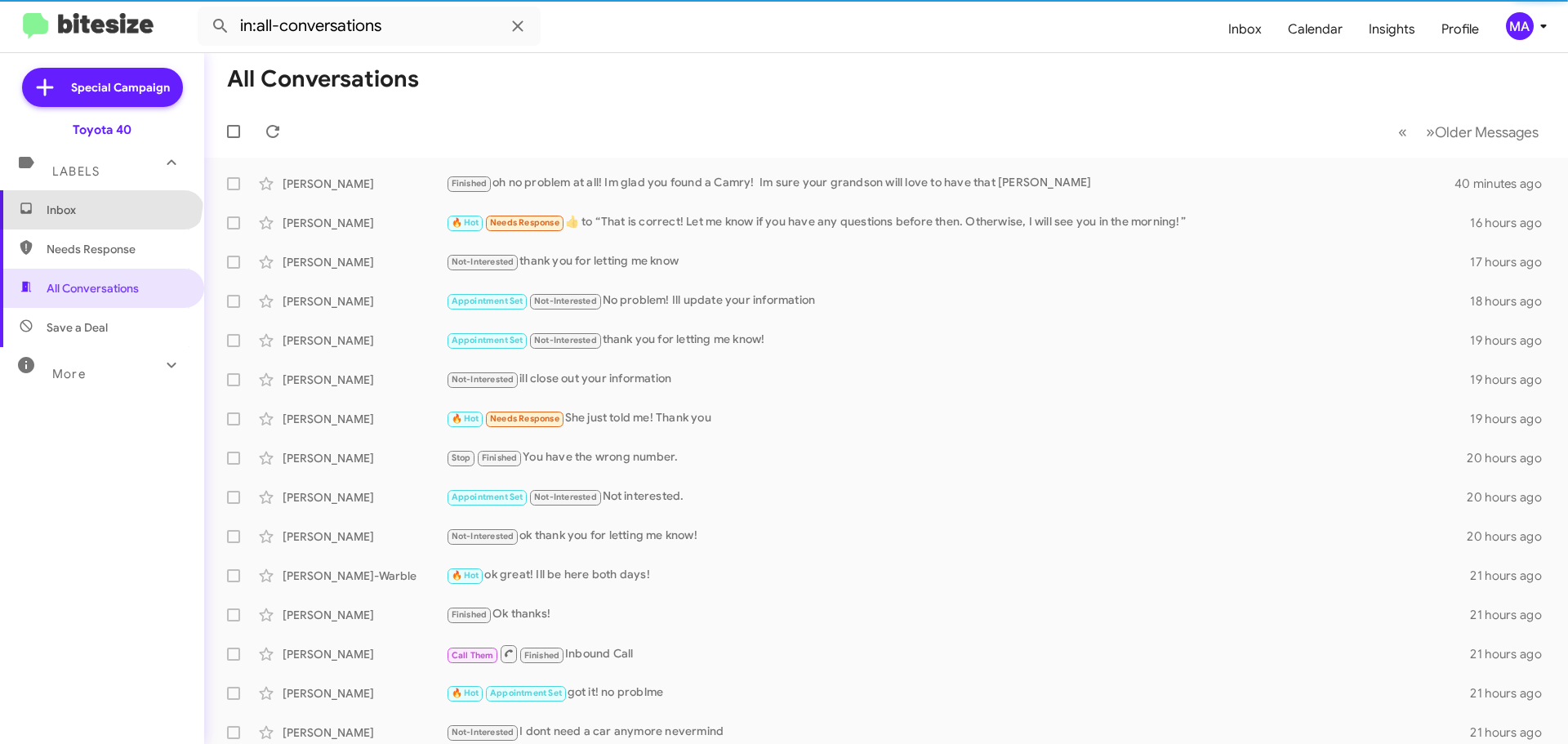
click at [99, 196] on span "Inbox" at bounding box center [102, 210] width 204 height 39
